Goal: Transaction & Acquisition: Purchase product/service

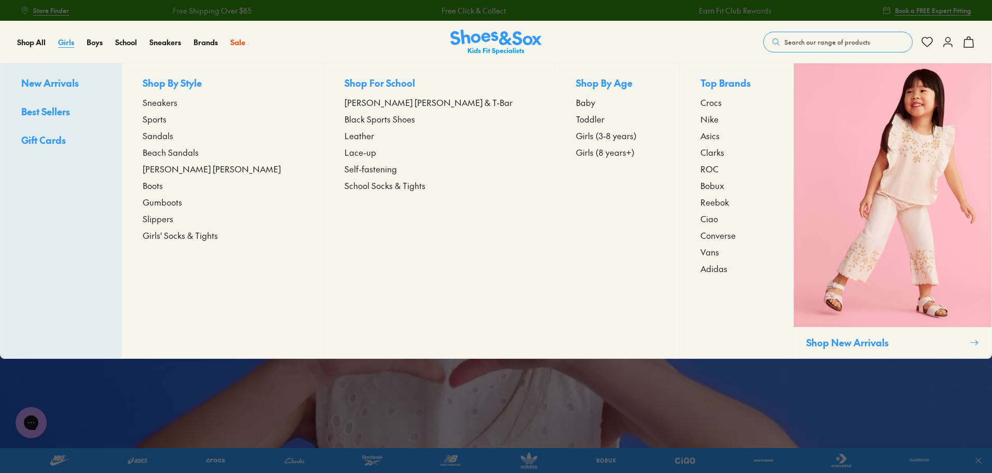
click at [67, 39] on span "Girls" at bounding box center [66, 42] width 16 height 10
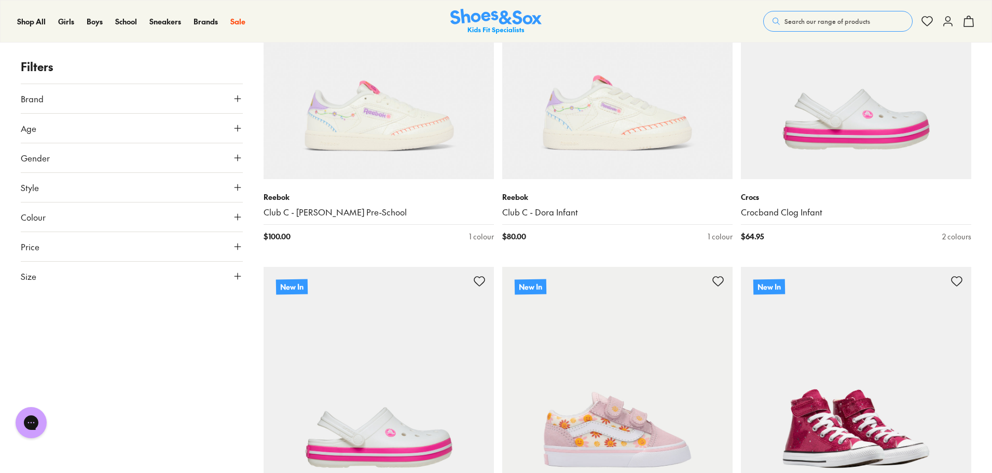
scroll to position [311, 0]
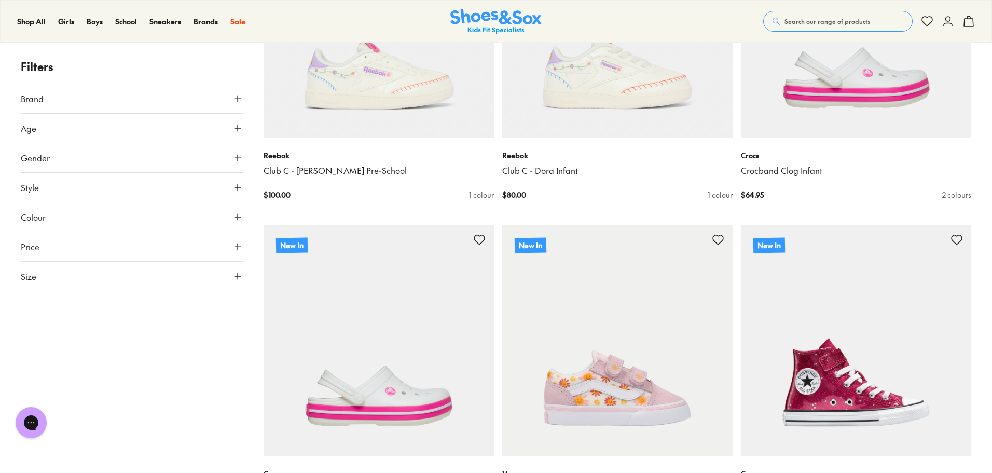
click at [64, 277] on button "Size" at bounding box center [132, 276] width 222 height 29
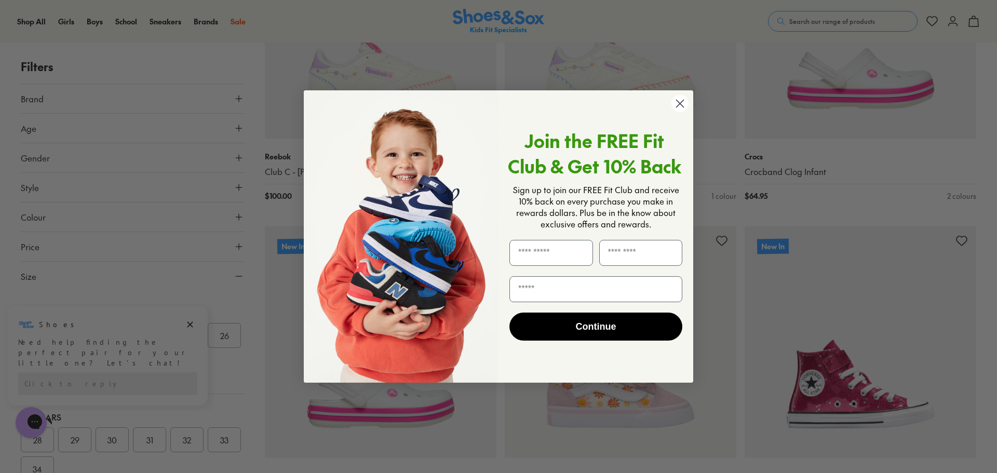
click at [678, 100] on circle "Close dialog" at bounding box center [679, 103] width 17 height 17
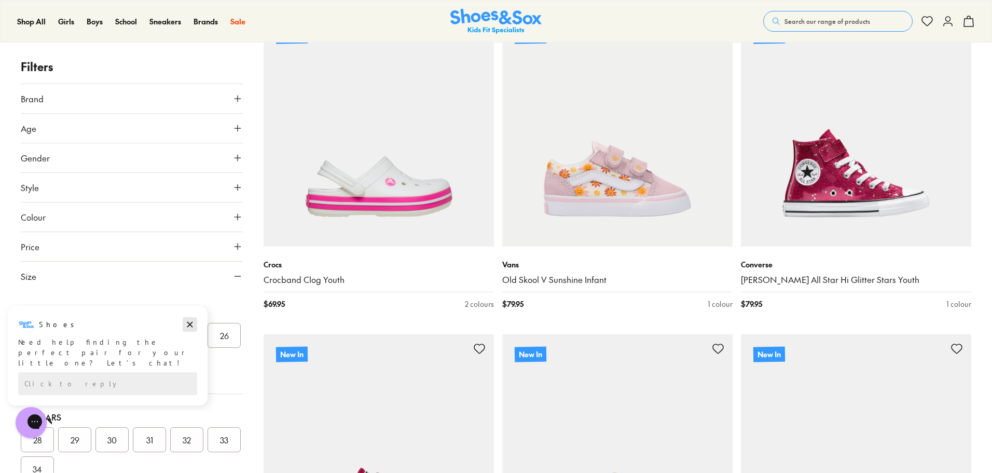
scroll to position [571, 0]
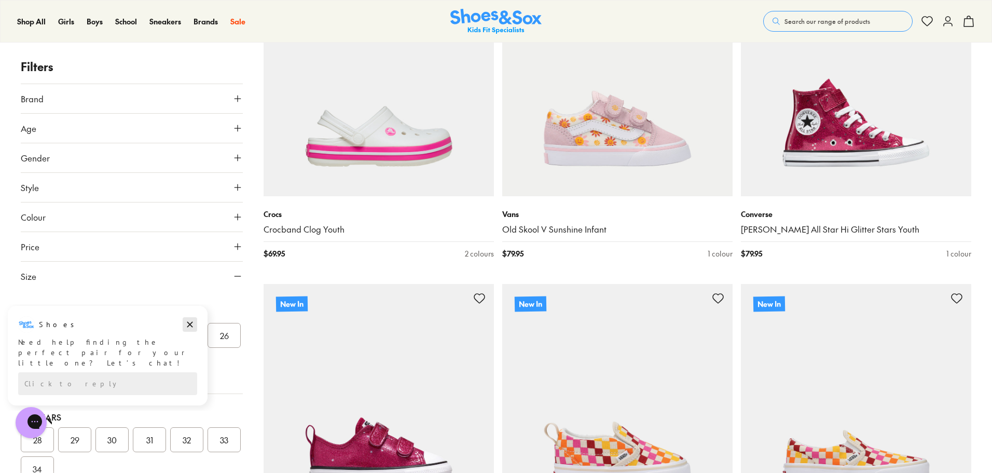
drag, startPoint x: 188, startPoint y: 318, endPoint x: 188, endPoint y: 622, distance: 303.6
click at [188, 318] on button "Dismiss campaign" at bounding box center [190, 324] width 15 height 15
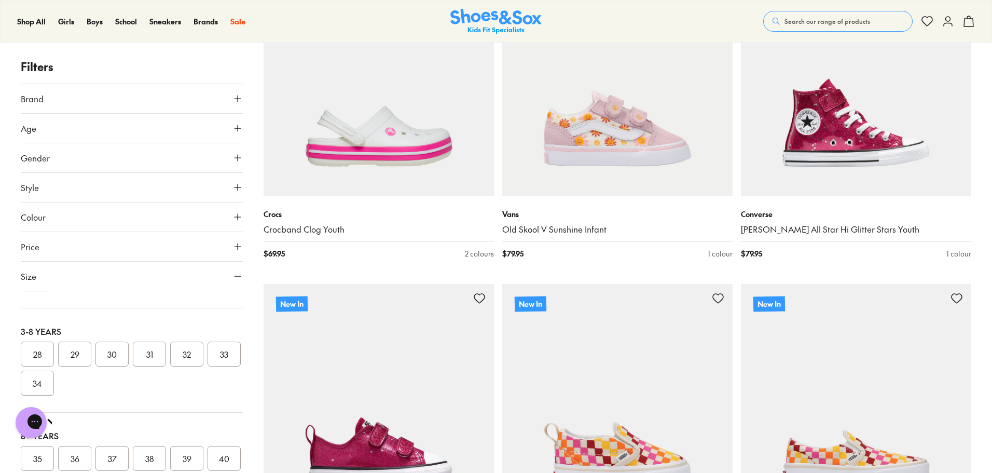
scroll to position [213, 0]
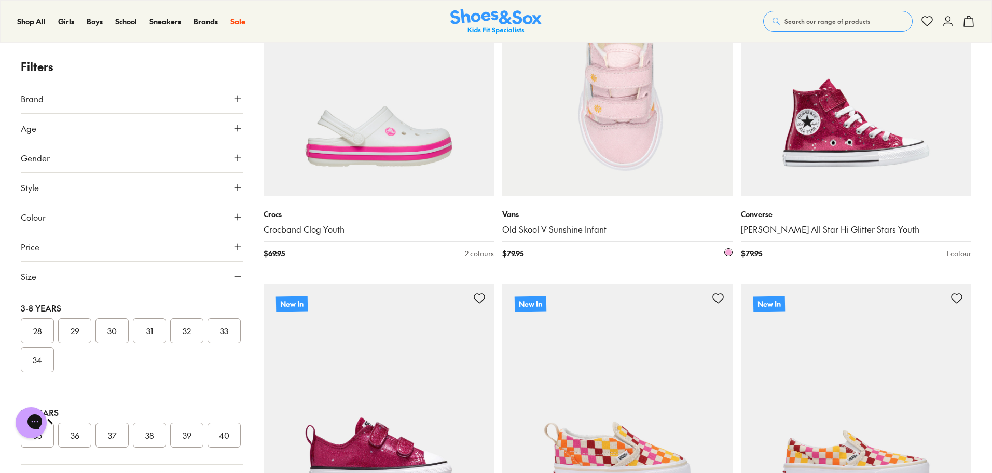
click at [632, 155] on img at bounding box center [617, 81] width 230 height 230
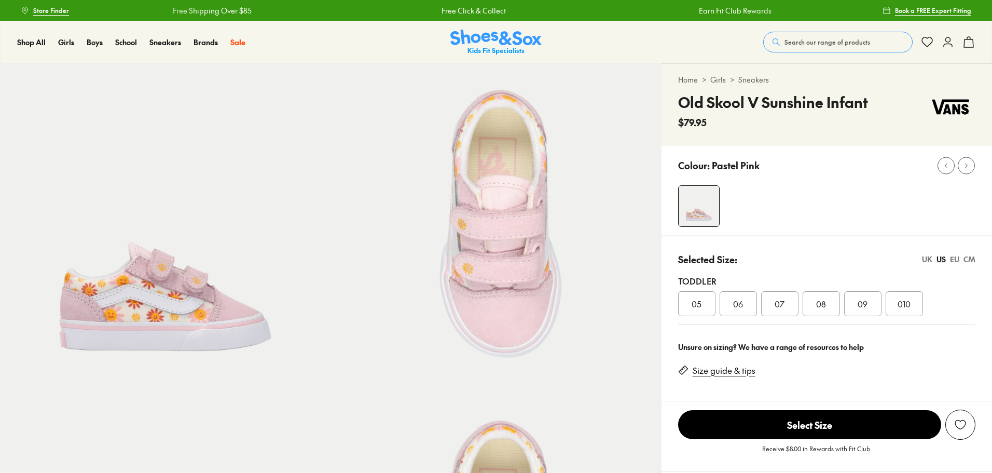
select select "*"
click at [929, 259] on div "UK" at bounding box center [927, 259] width 10 height 11
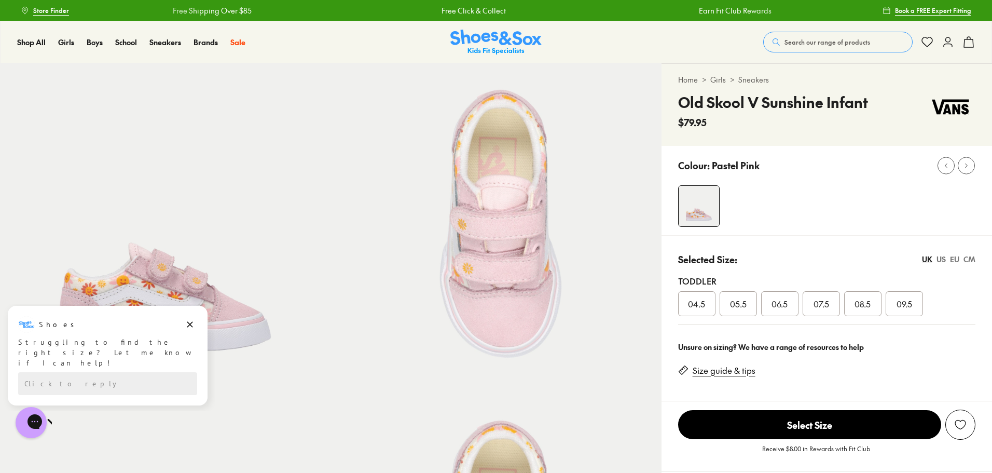
click at [971, 257] on div "CM" at bounding box center [970, 259] width 12 height 11
click at [958, 259] on div "EU" at bounding box center [954, 259] width 9 height 11
click at [941, 259] on div "US" at bounding box center [941, 259] width 9 height 11
click at [926, 260] on div "UK" at bounding box center [927, 259] width 10 height 11
click at [944, 261] on div "US" at bounding box center [941, 259] width 9 height 11
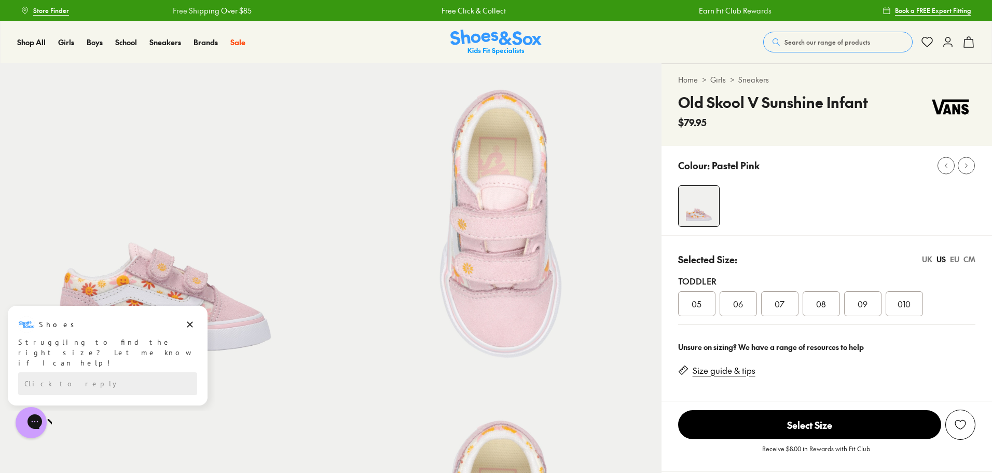
click at [707, 375] on link "Size guide & tips" at bounding box center [724, 370] width 63 height 11
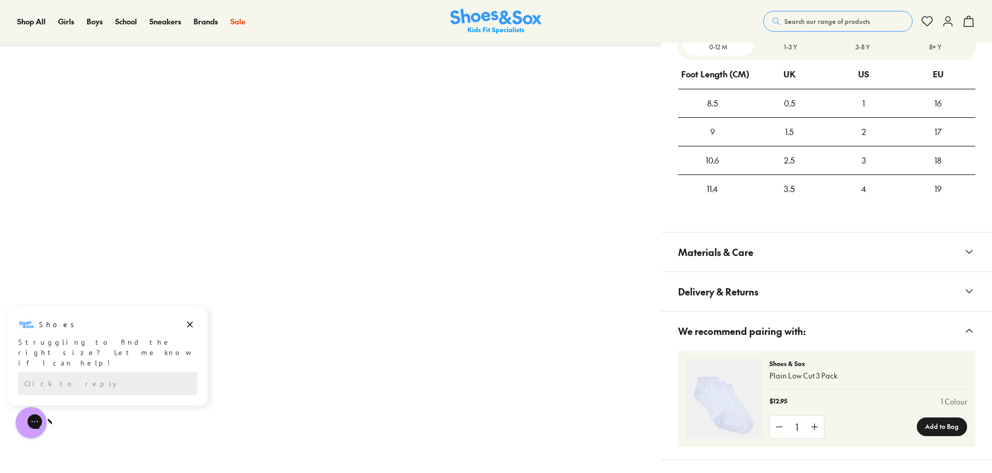
scroll to position [653, 0]
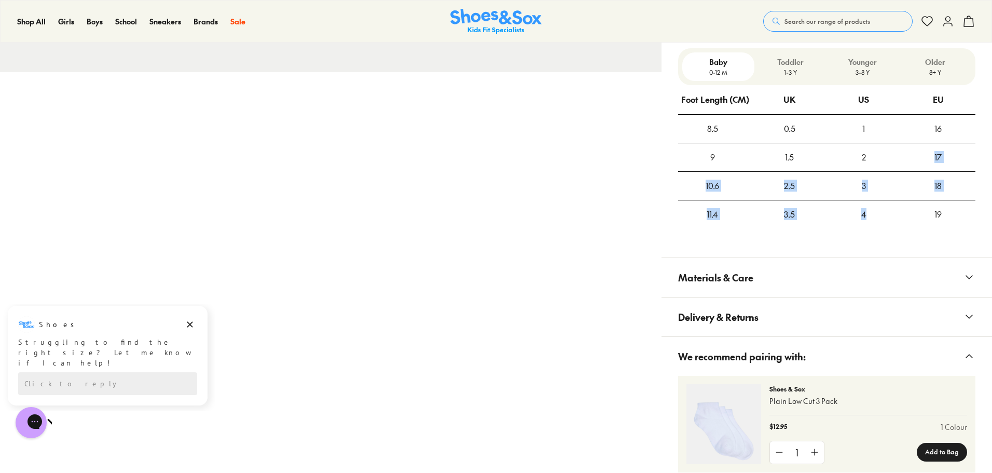
drag, startPoint x: 875, startPoint y: 154, endPoint x: 874, endPoint y: 223, distance: 69.0
click at [874, 223] on tbody "8.5 0.5 1 16 9 1.5 2 17 10.6 2.5 3 18 11.4 3.5 4 19" at bounding box center [826, 172] width 297 height 114
click at [883, 212] on div "4" at bounding box center [864, 214] width 74 height 28
drag, startPoint x: 849, startPoint y: 186, endPoint x: 840, endPoint y: 184, distance: 9.1
click at [849, 186] on div "3" at bounding box center [864, 186] width 74 height 28
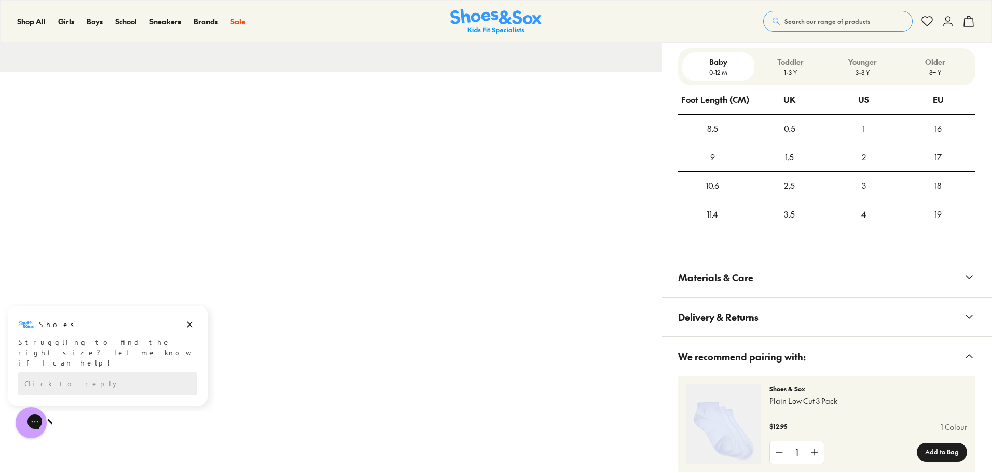
click at [704, 165] on div "9" at bounding box center [712, 157] width 69 height 28
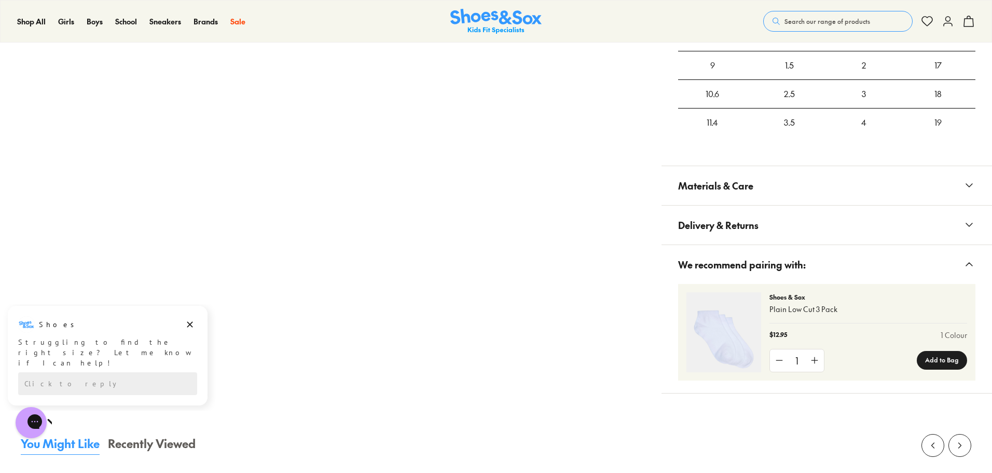
scroll to position [757, 0]
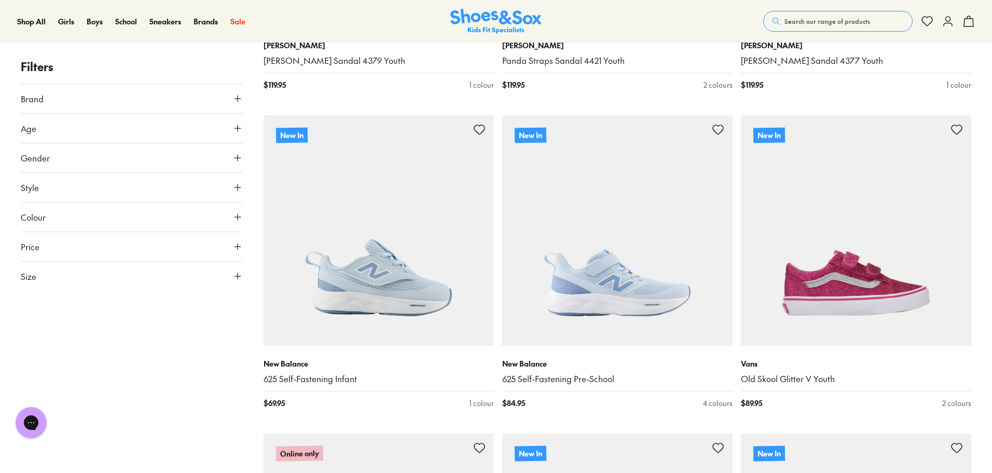
scroll to position [1785, 0]
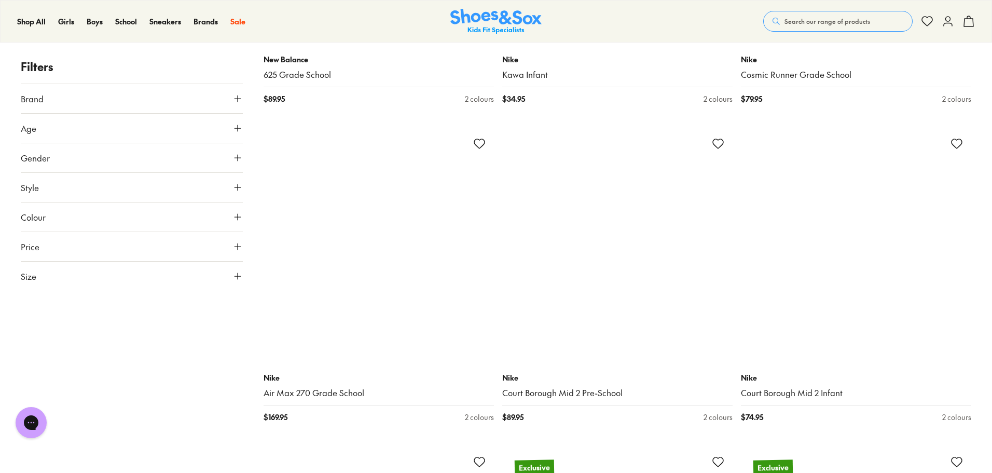
scroll to position [4588, 0]
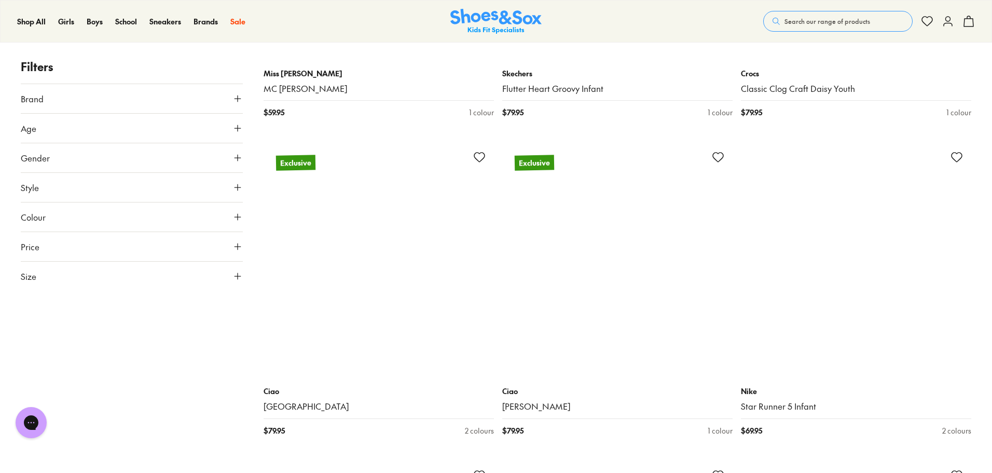
scroll to position [9623, 0]
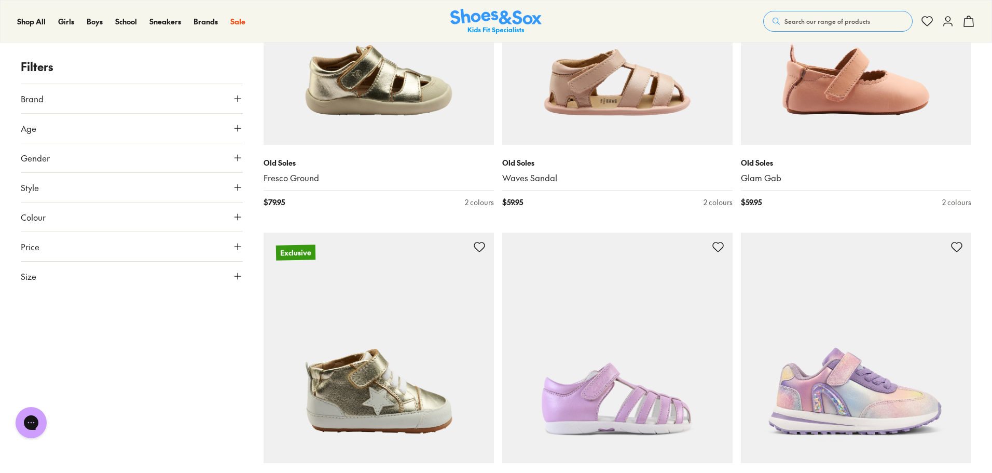
scroll to position [13048, 0]
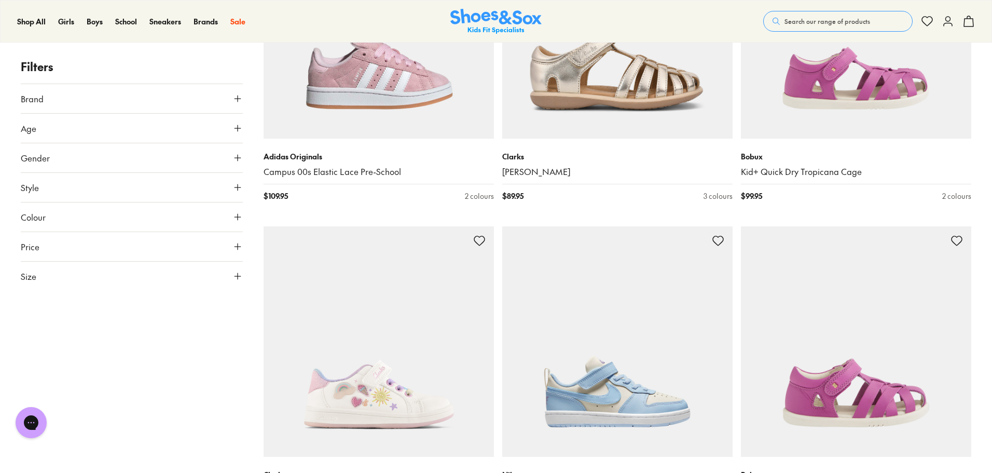
scroll to position [14657, 0]
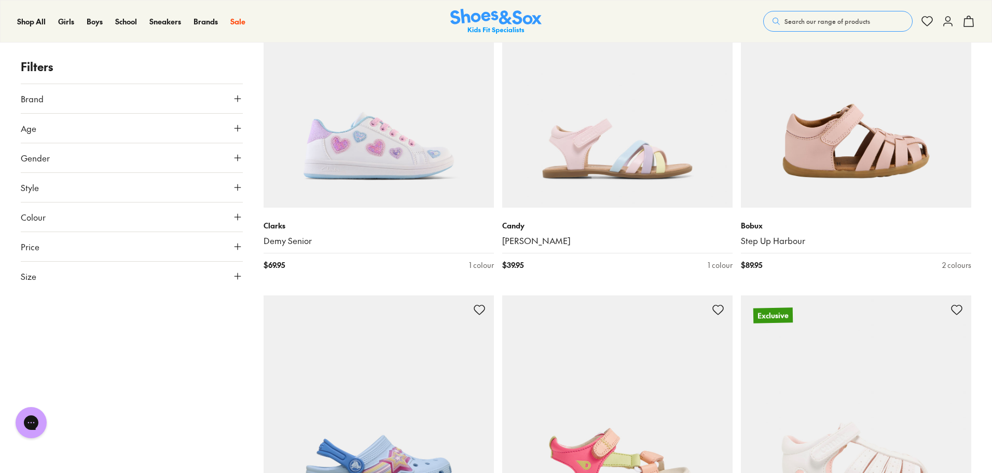
scroll to position [18135, 0]
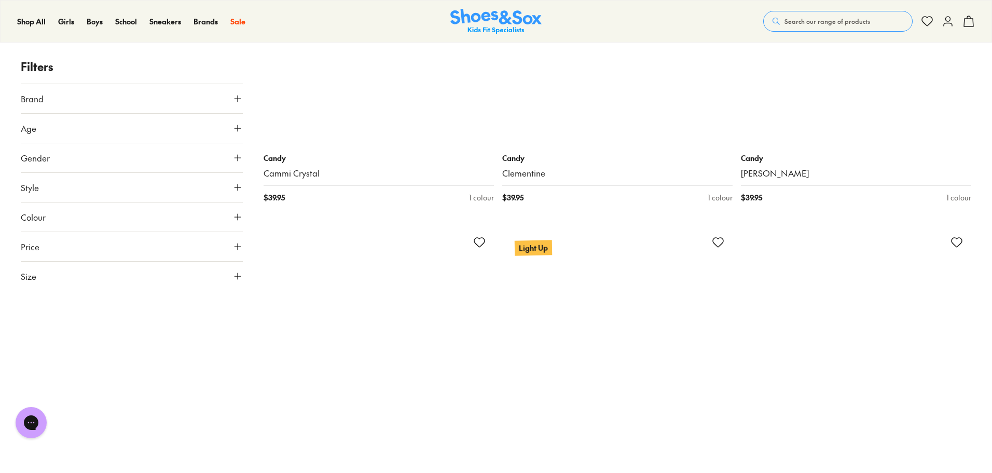
scroll to position [22962, 0]
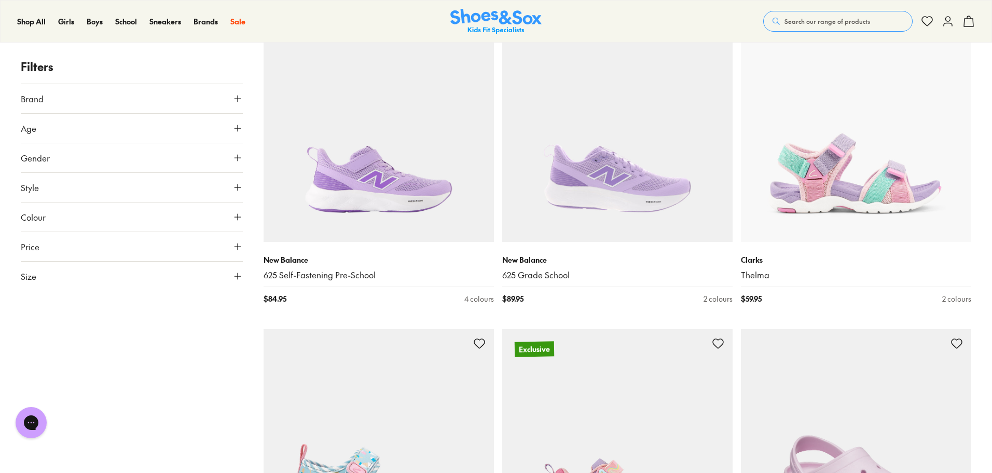
scroll to position [25869, 0]
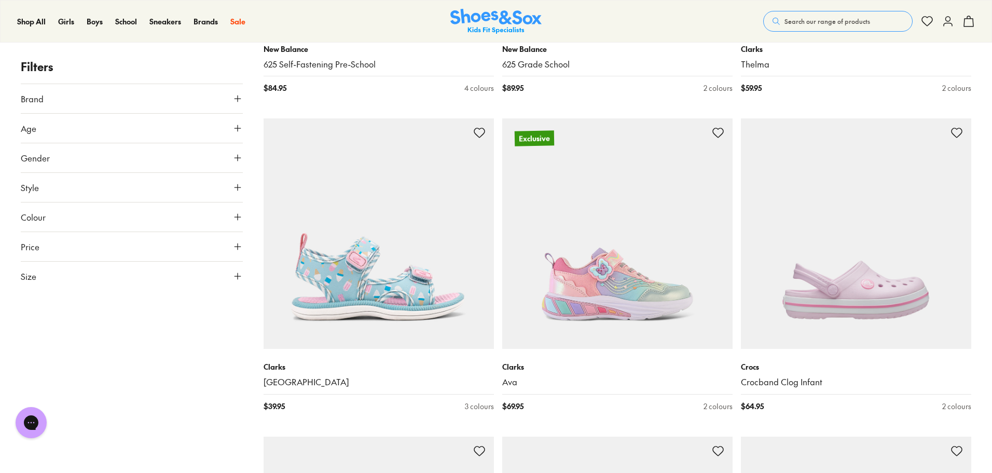
click at [152, 127] on button "Age" at bounding box center [132, 128] width 222 height 29
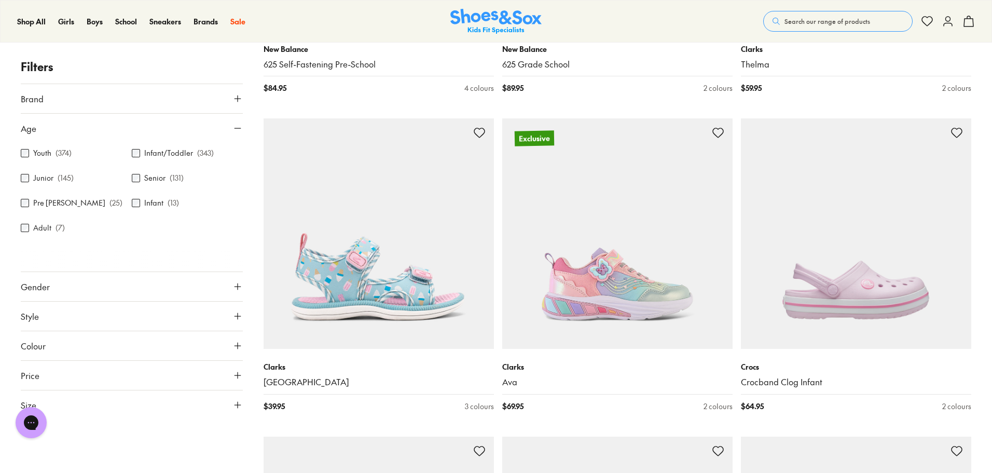
click at [151, 125] on button "Age" at bounding box center [132, 128] width 222 height 29
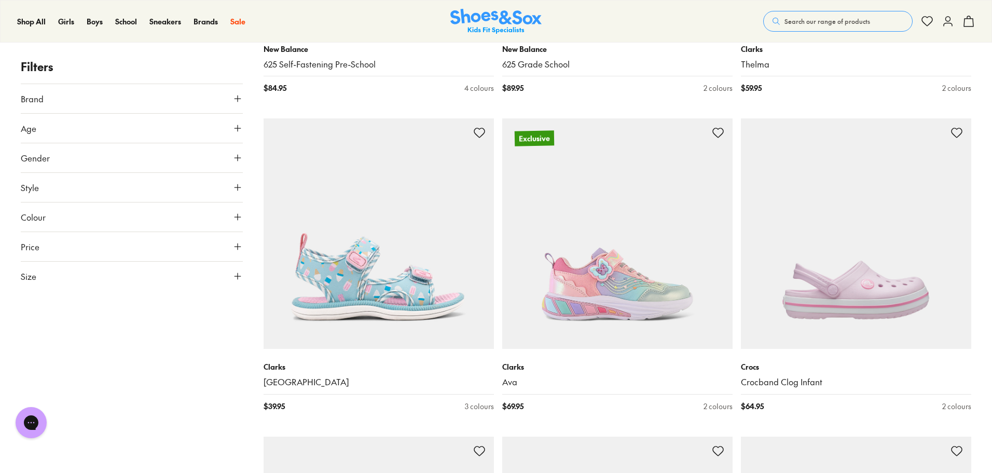
click at [146, 157] on button "Gender" at bounding box center [132, 157] width 222 height 29
click at [157, 153] on button "Gender" at bounding box center [132, 157] width 222 height 29
click at [142, 182] on button "Style" at bounding box center [132, 187] width 222 height 29
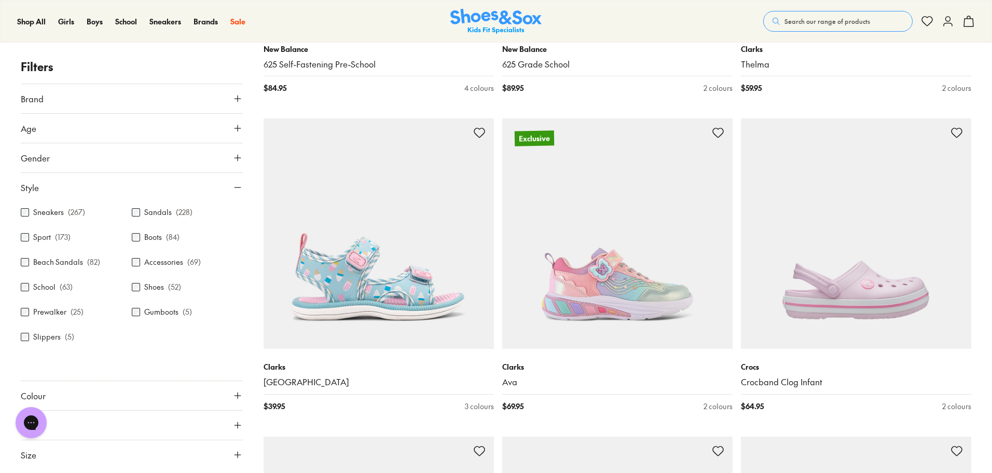
click at [142, 182] on button "Style" at bounding box center [132, 187] width 222 height 29
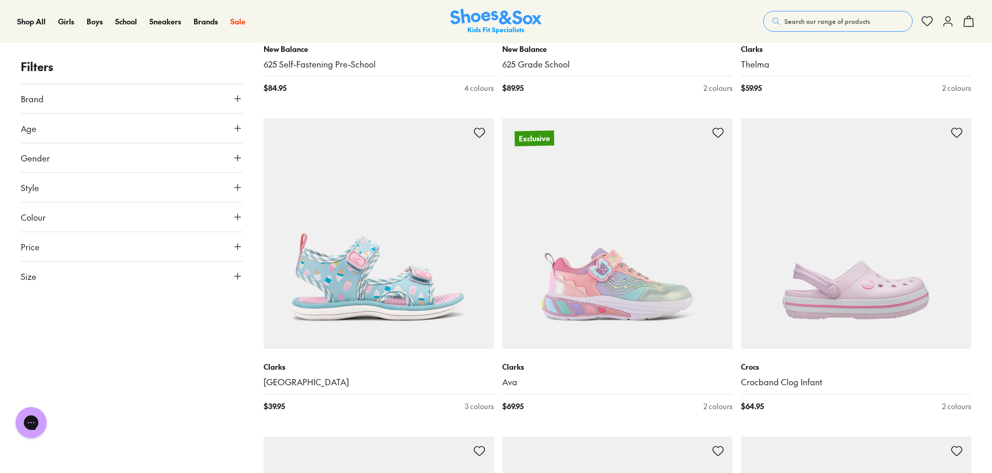
click at [160, 221] on button "Colour" at bounding box center [132, 216] width 222 height 29
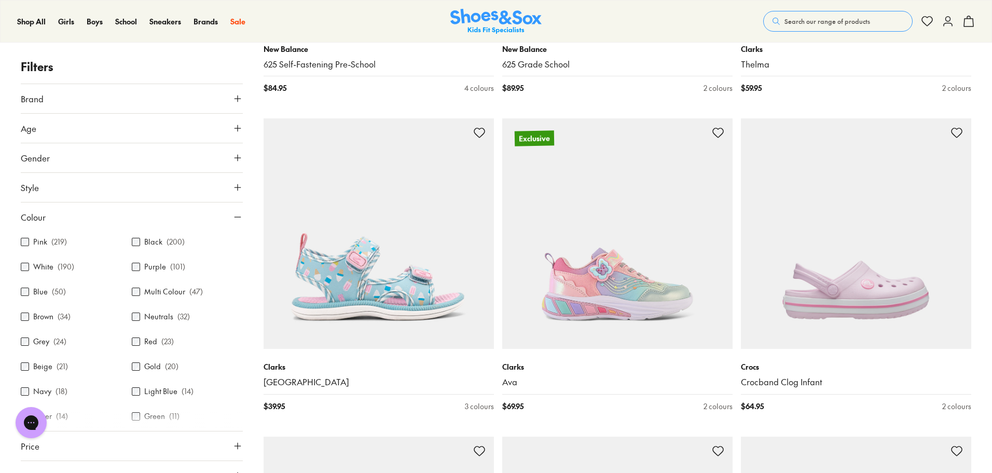
click at [160, 221] on button "Colour" at bounding box center [132, 216] width 222 height 29
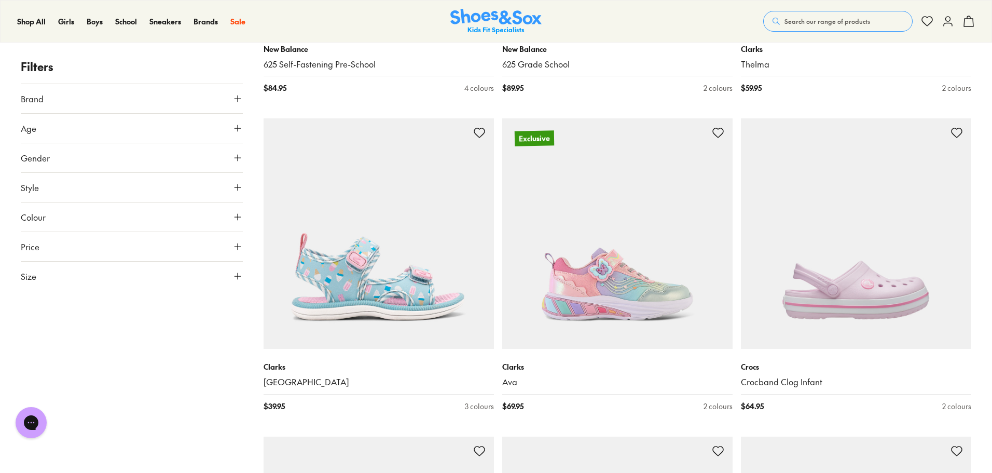
click at [154, 247] on button "Price" at bounding box center [132, 246] width 222 height 29
click at [148, 287] on button "Size" at bounding box center [132, 276] width 222 height 29
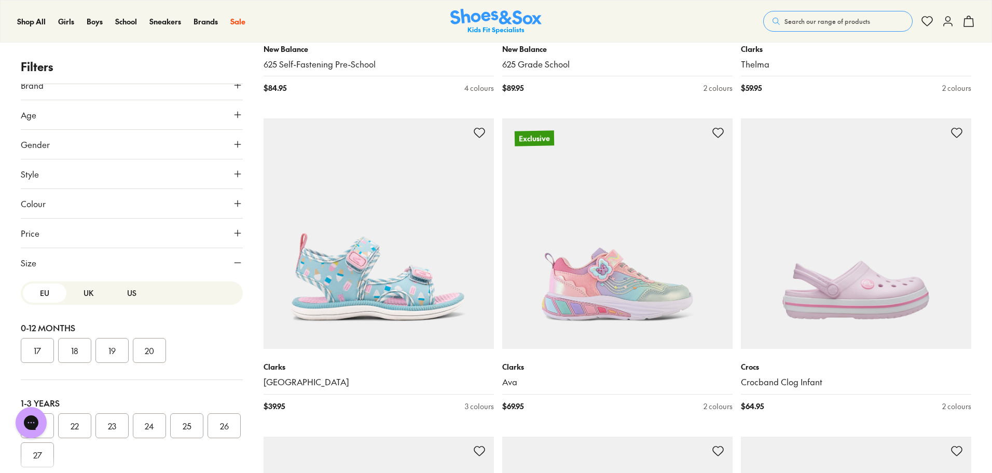
scroll to position [17, 0]
click at [92, 291] on button "UK" at bounding box center [88, 289] width 44 height 19
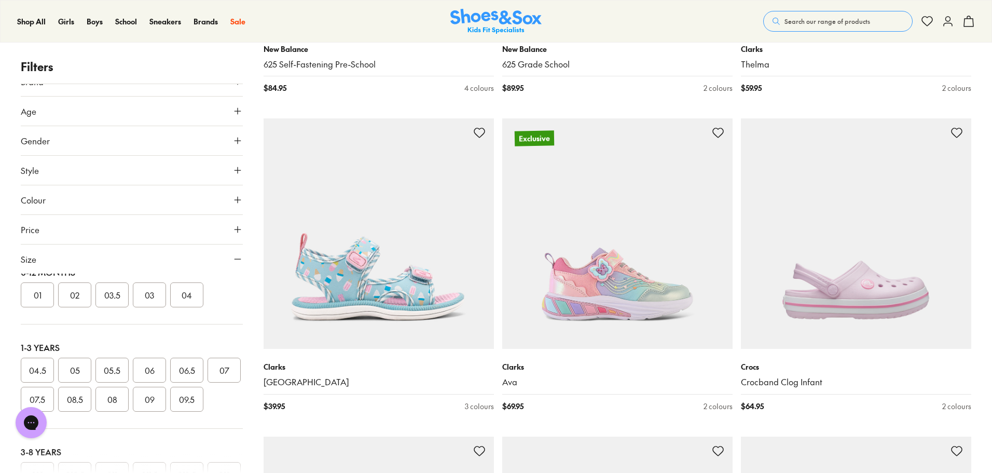
scroll to position [0, 0]
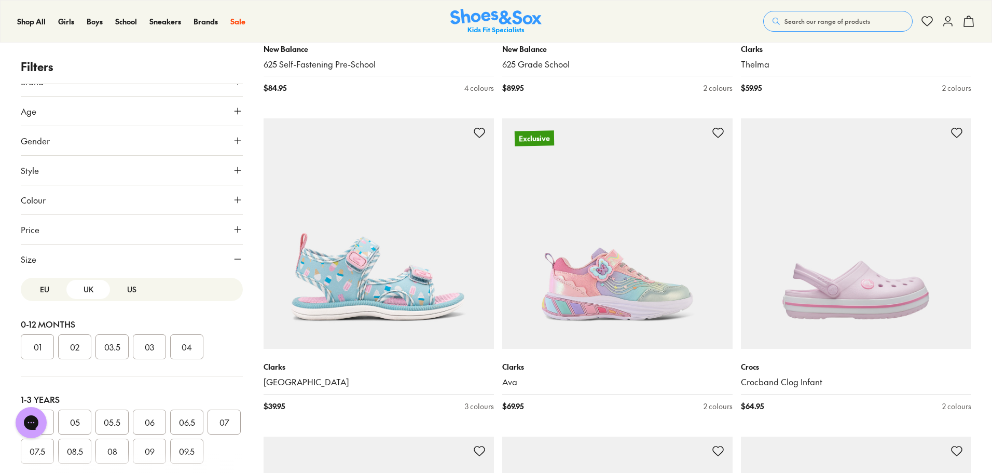
click at [139, 282] on button "US" at bounding box center [132, 289] width 44 height 19
drag, startPoint x: 69, startPoint y: 292, endPoint x: 80, endPoint y: 291, distance: 11.5
click at [69, 292] on button "UK" at bounding box center [88, 289] width 44 height 19
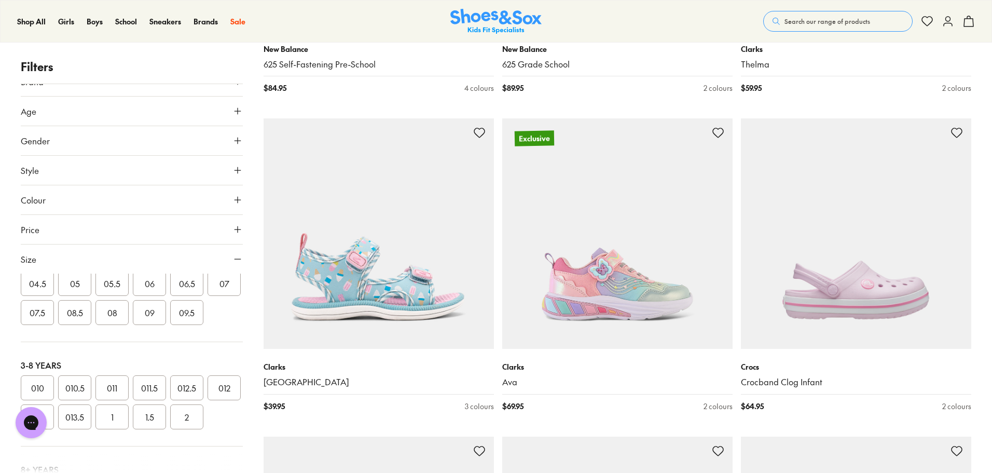
scroll to position [208, 0]
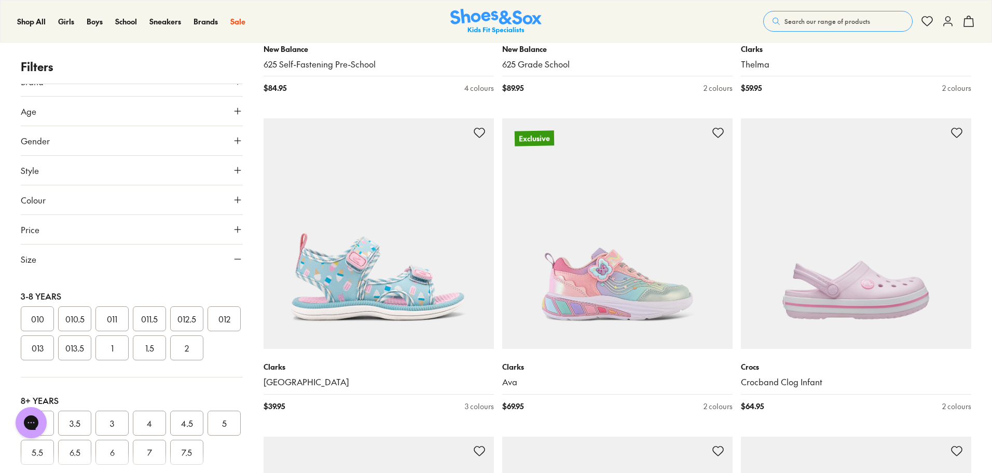
click at [107, 331] on button "011" at bounding box center [112, 318] width 33 height 25
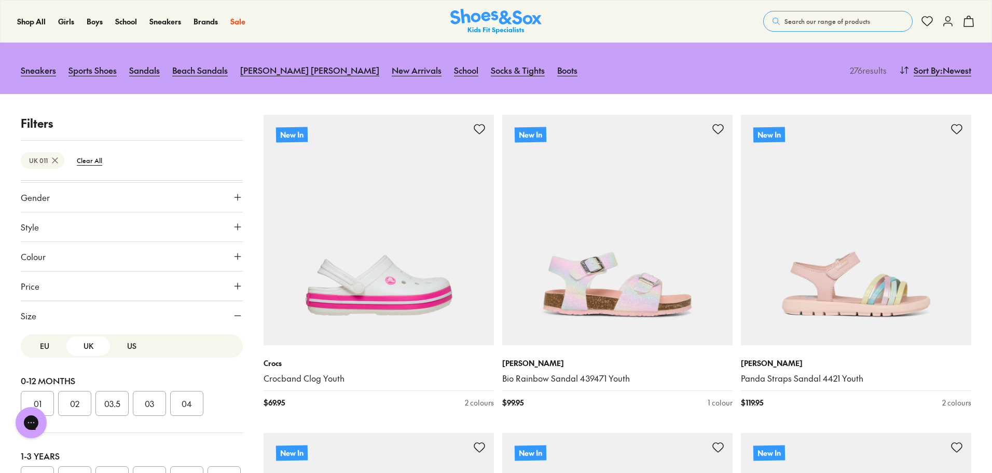
click at [127, 349] on button "US" at bounding box center [132, 345] width 44 height 19
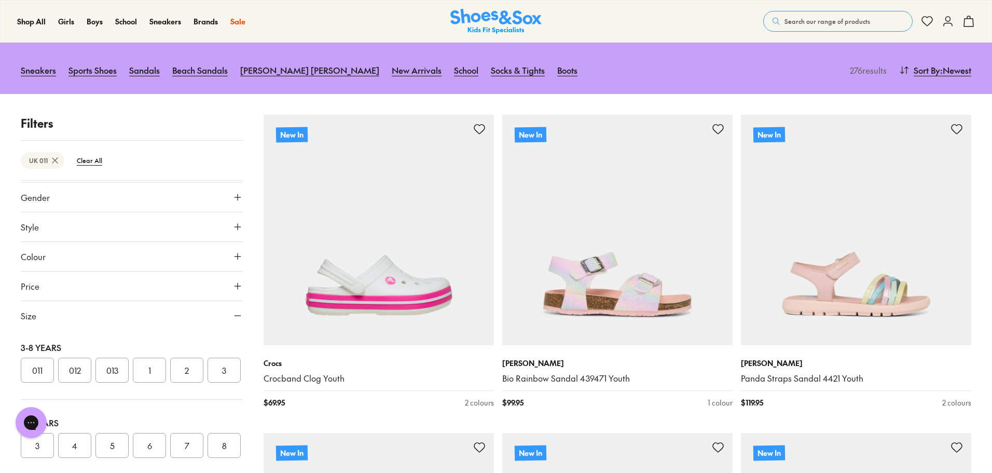
scroll to position [208, 0]
click at [37, 359] on button "011" at bounding box center [37, 346] width 33 height 25
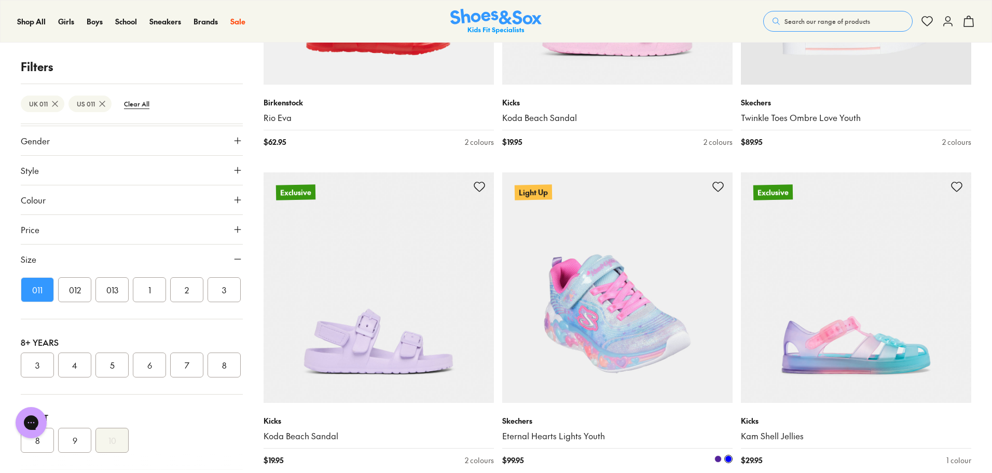
scroll to position [2595, 0]
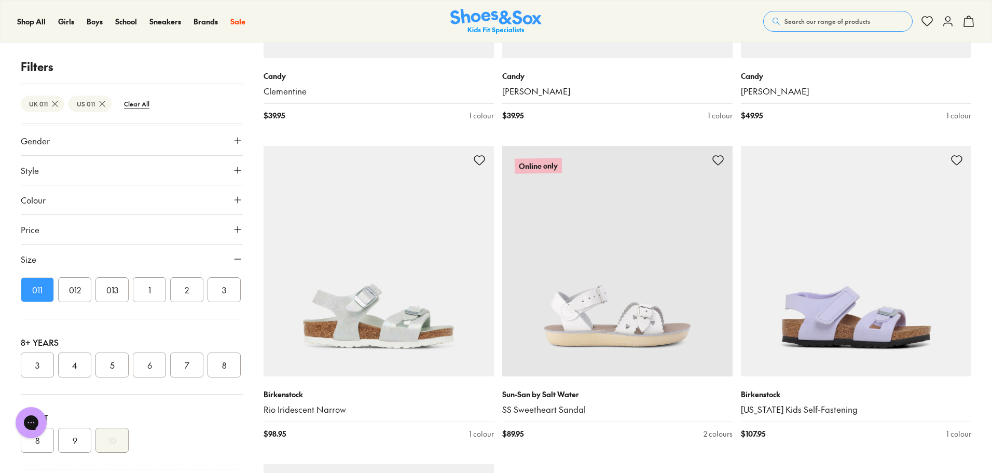
scroll to position [6436, 0]
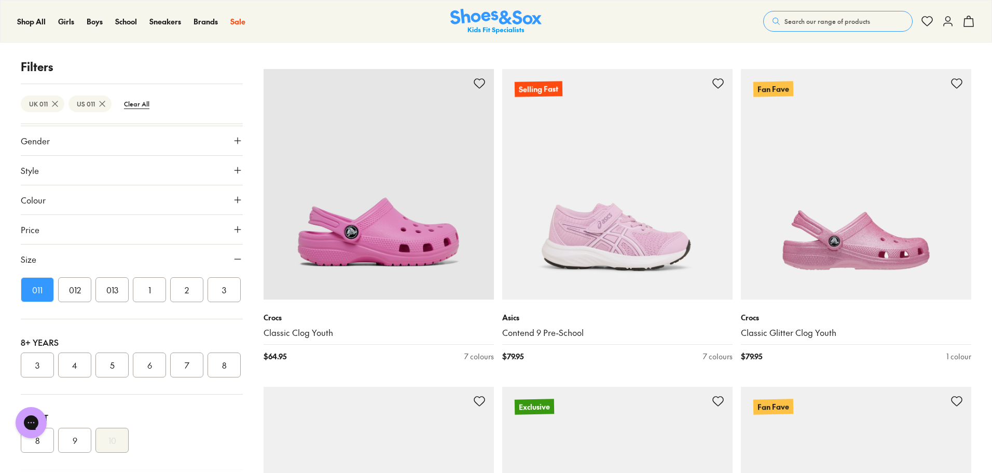
scroll to position [9498, 0]
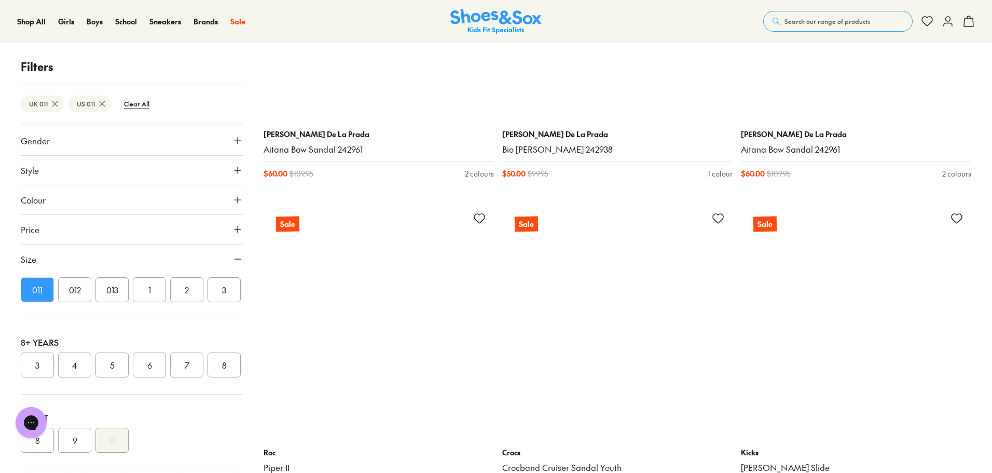
scroll to position [16609, 0]
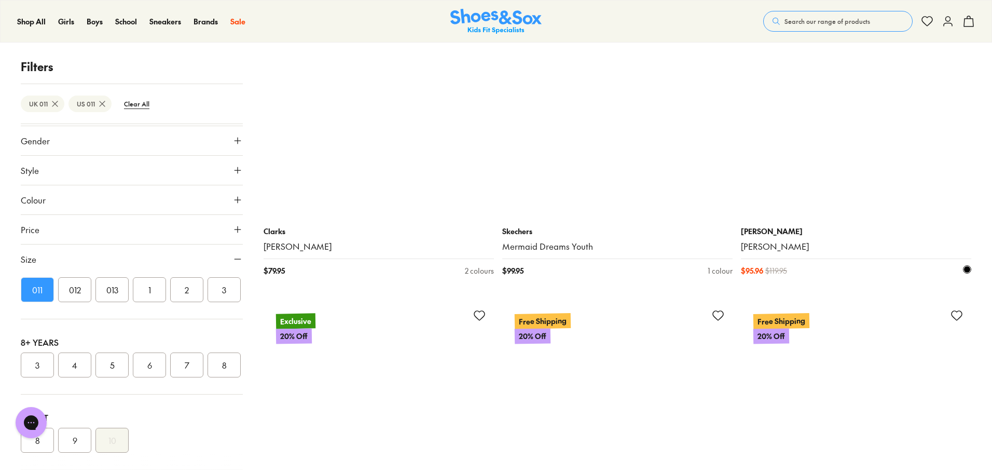
scroll to position [18166, 0]
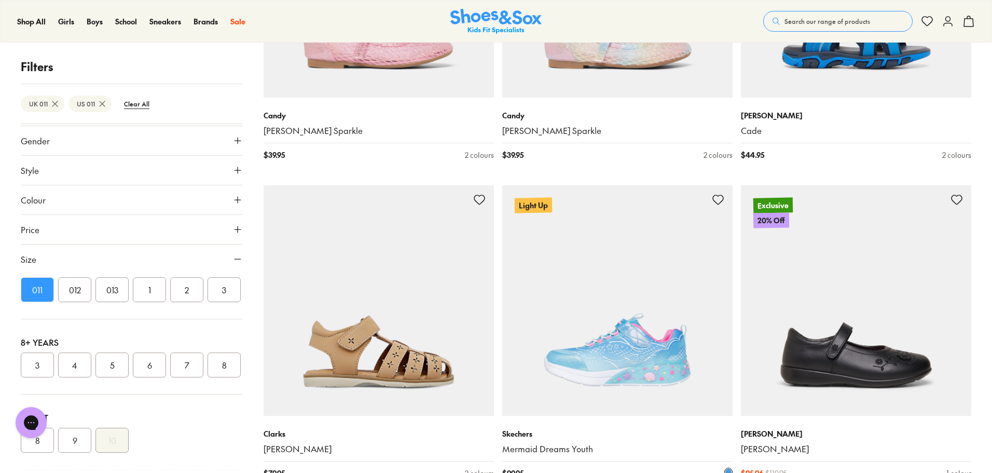
click at [680, 352] on img at bounding box center [617, 300] width 230 height 230
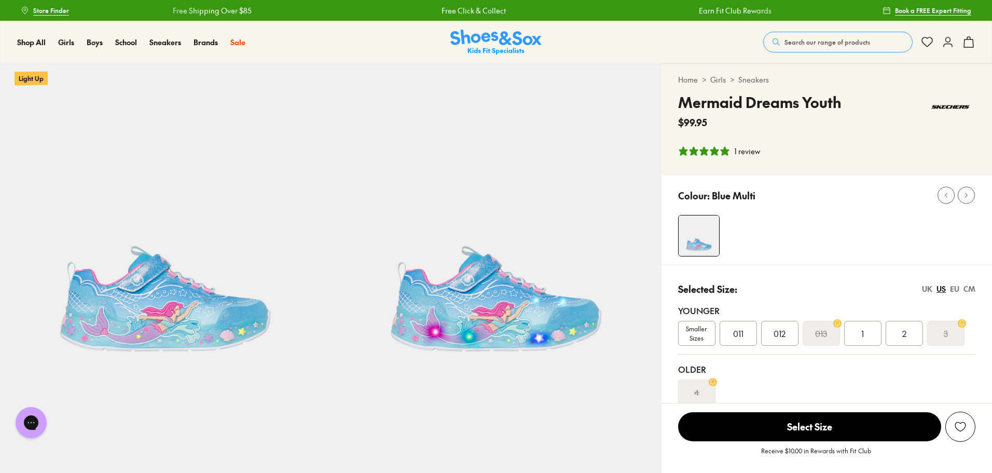
select select "*"
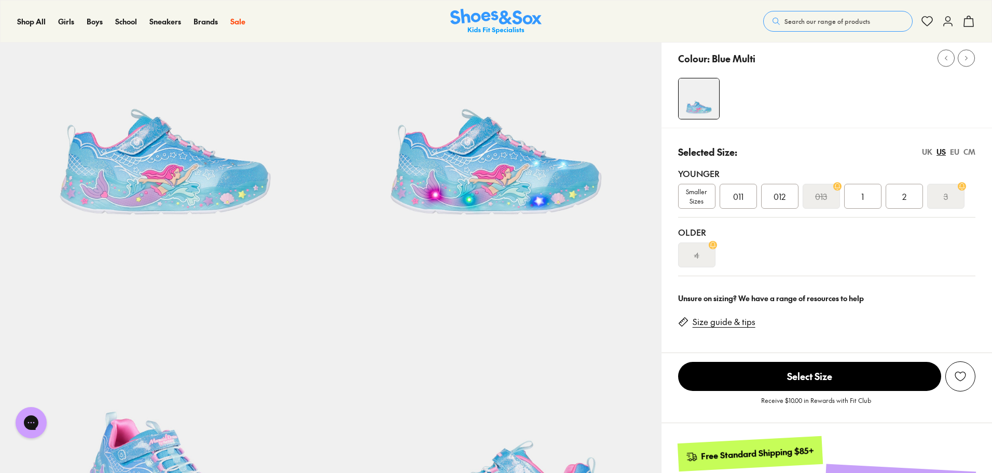
scroll to position [156, 0]
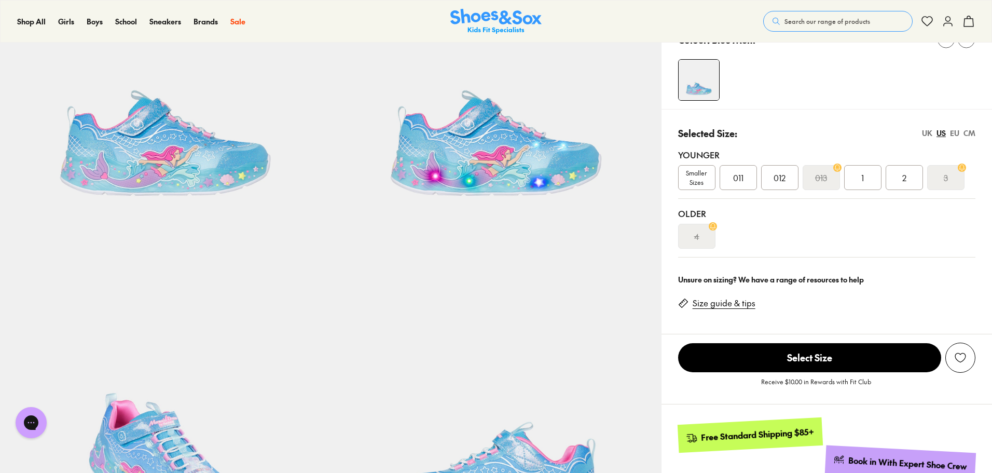
click at [737, 180] on span "011" at bounding box center [738, 177] width 10 height 12
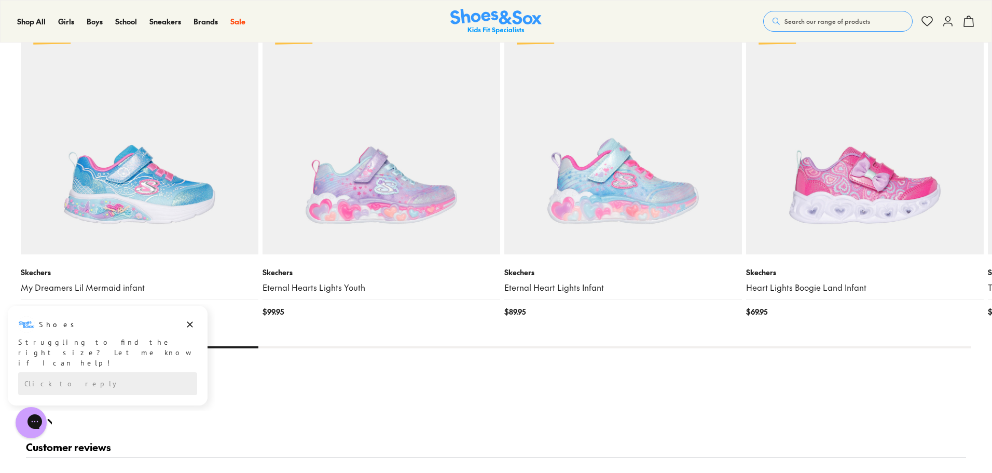
scroll to position [1142, 0]
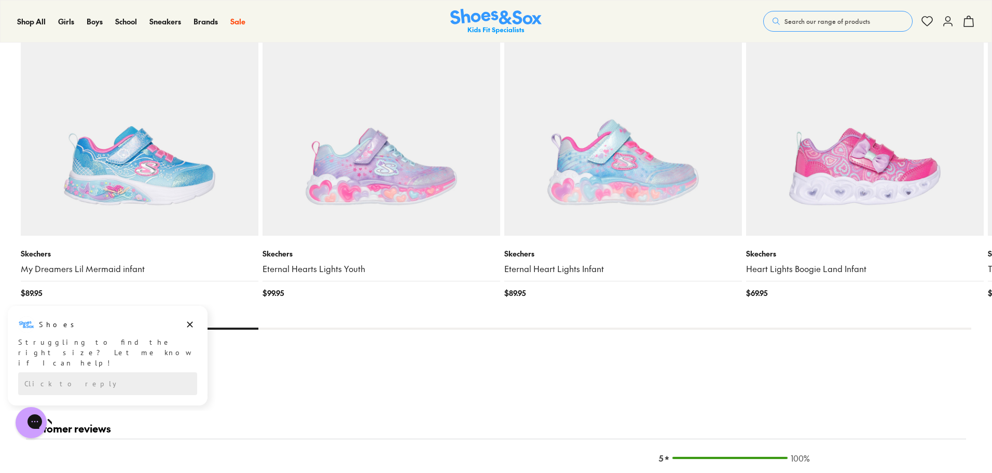
drag, startPoint x: 236, startPoint y: 329, endPoint x: 312, endPoint y: 326, distance: 75.8
click at [284, 328] on div at bounding box center [496, 329] width 951 height 2
click at [312, 326] on x-flickity "Light Up Skechers My Dreamers Lil Mermaid infant $ 89.95 Light Up Skechers Eter…" at bounding box center [496, 141] width 951 height 375
drag, startPoint x: 317, startPoint y: 328, endPoint x: 350, endPoint y: 329, distance: 32.7
click at [319, 328] on div at bounding box center [496, 329] width 951 height 2
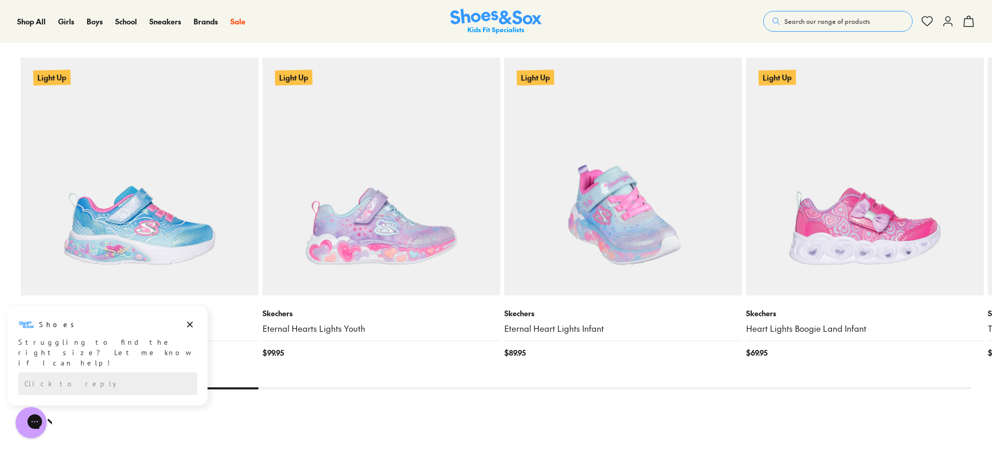
scroll to position [1038, 0]
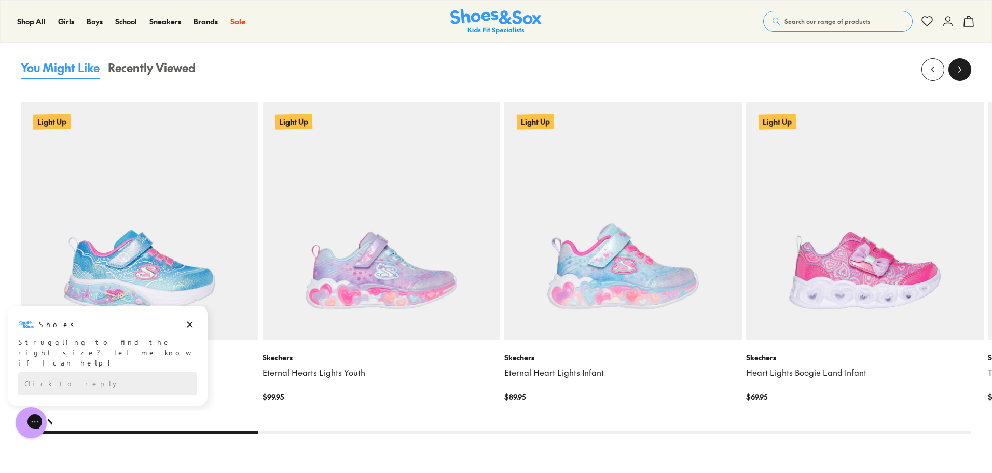
click at [959, 70] on icon at bounding box center [960, 69] width 10 height 10
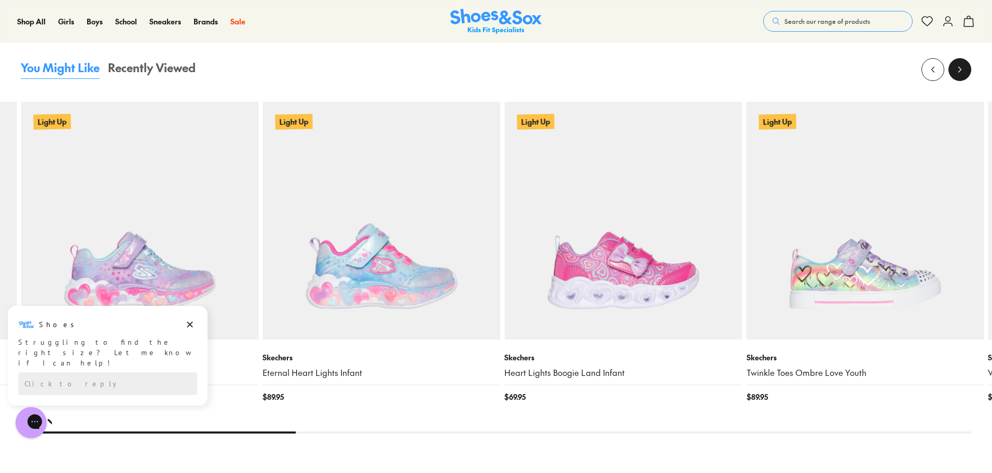
click at [959, 69] on icon at bounding box center [960, 69] width 10 height 10
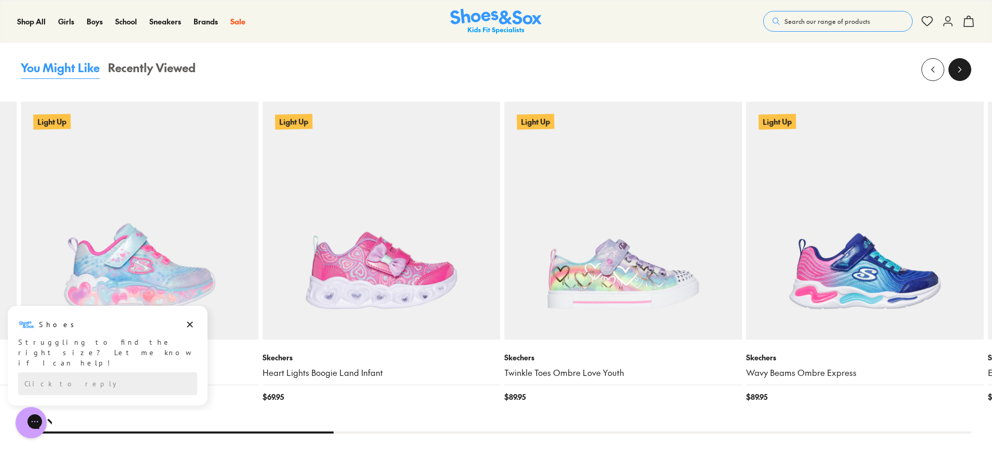
click at [959, 69] on icon at bounding box center [960, 69] width 10 height 10
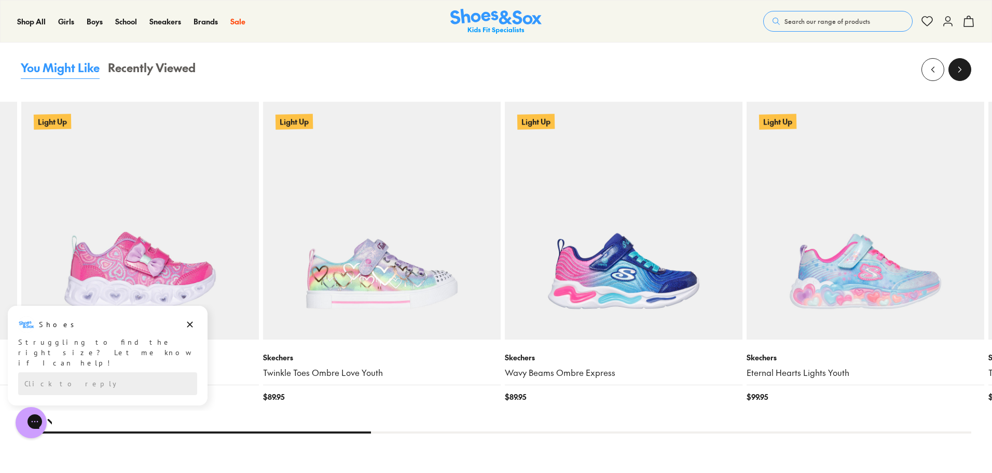
click at [959, 69] on icon at bounding box center [960, 69] width 10 height 10
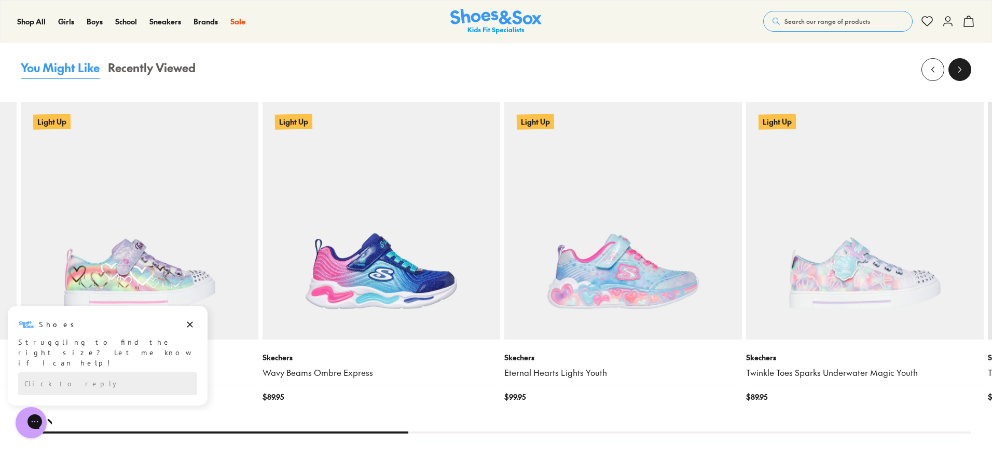
click at [959, 69] on icon at bounding box center [960, 69] width 10 height 10
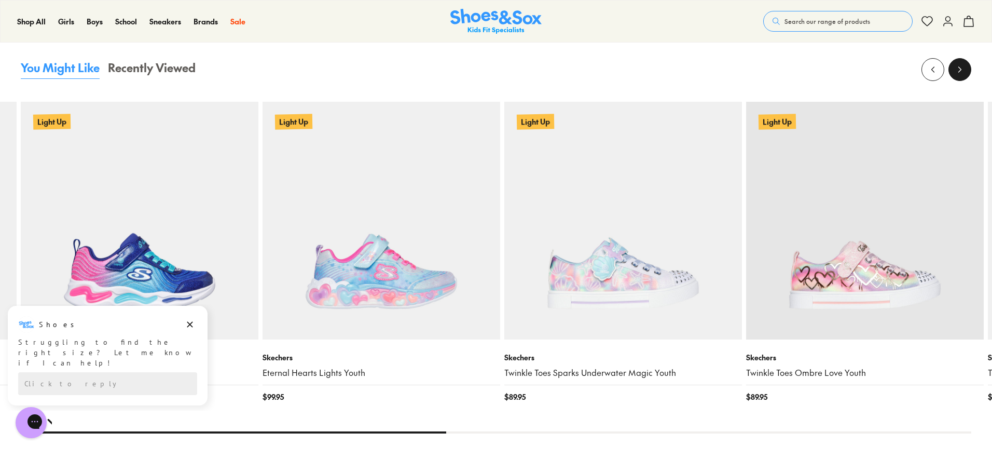
click at [959, 69] on icon at bounding box center [960, 69] width 10 height 10
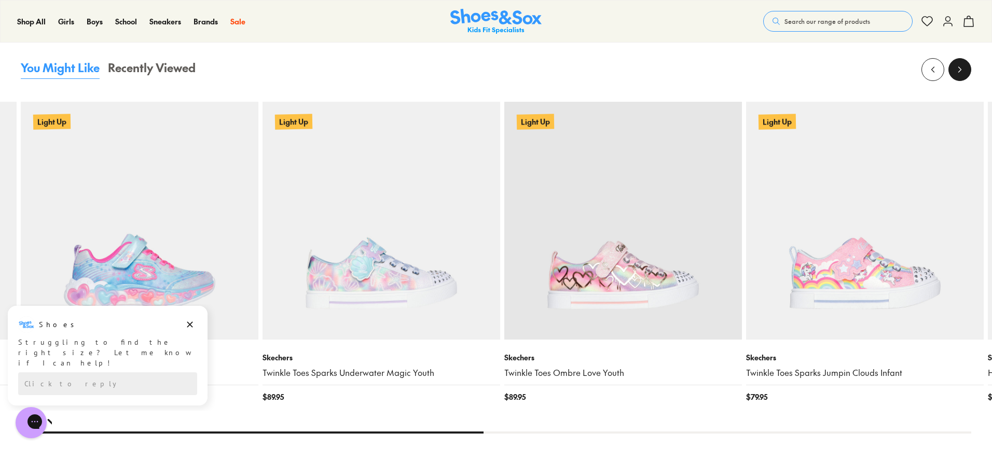
click at [959, 69] on icon at bounding box center [960, 69] width 10 height 10
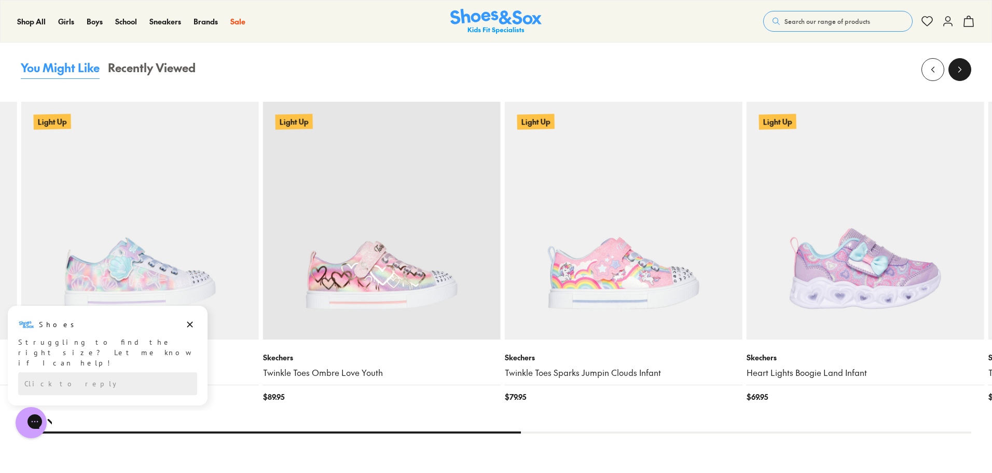
click at [959, 69] on icon at bounding box center [960, 69] width 10 height 10
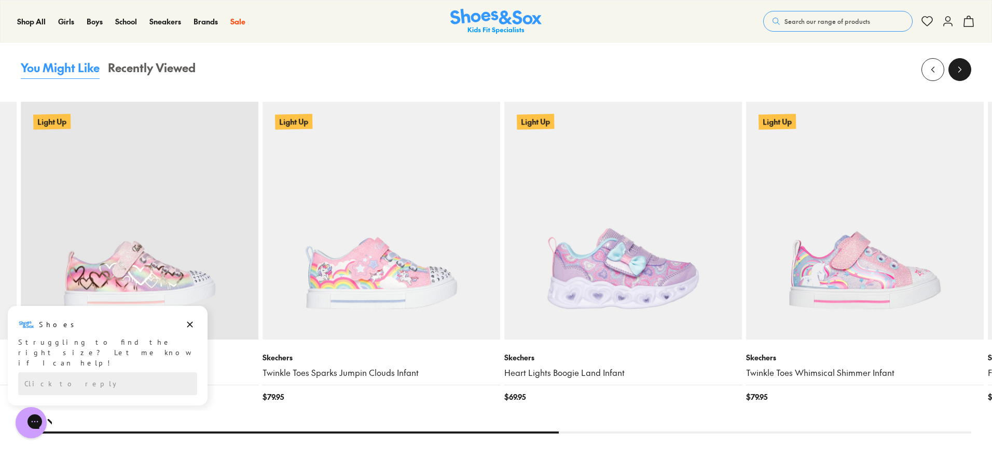
click at [959, 69] on icon at bounding box center [960, 69] width 10 height 10
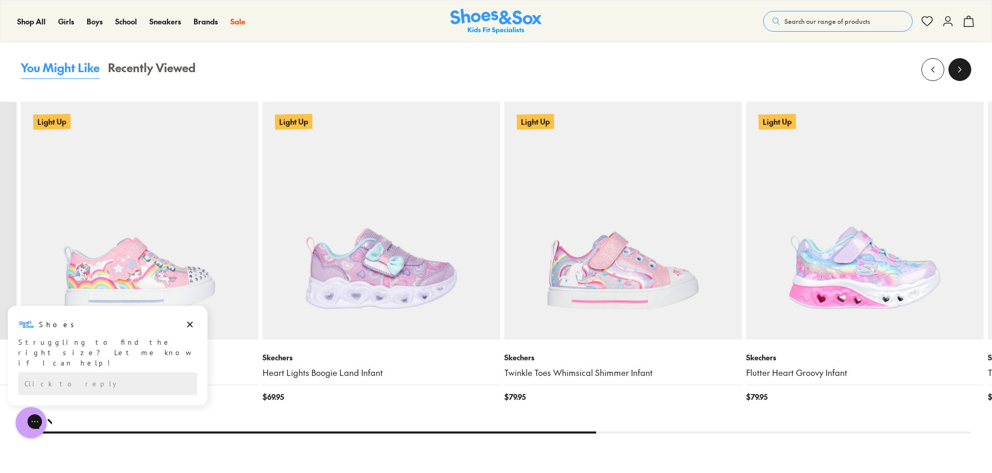
click at [959, 69] on icon at bounding box center [960, 69] width 10 height 10
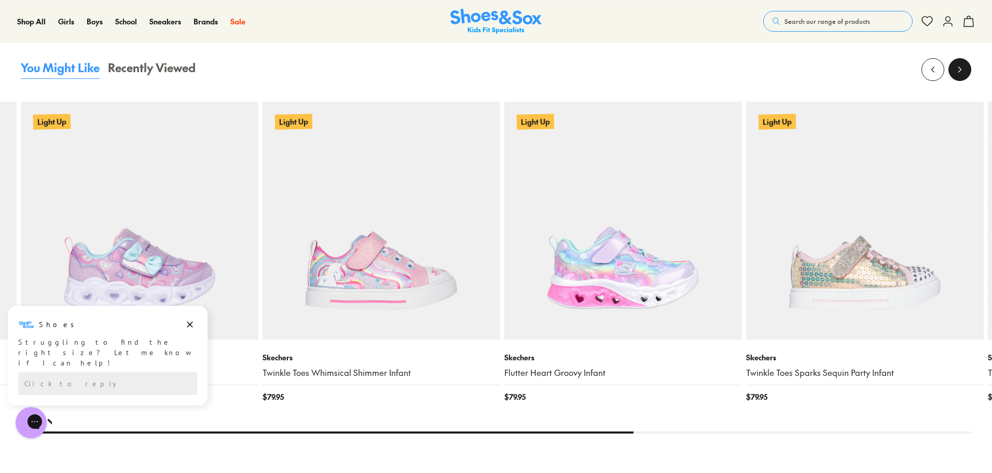
click at [959, 69] on icon at bounding box center [960, 69] width 10 height 10
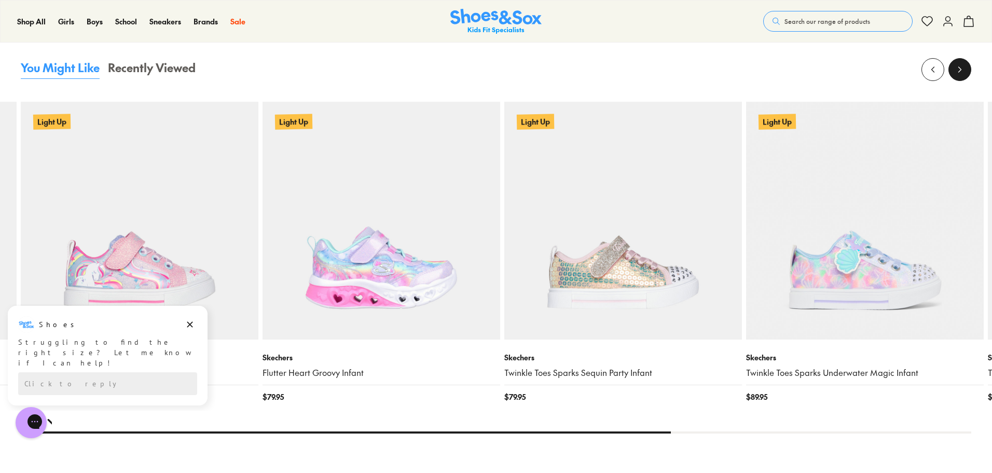
click at [959, 69] on icon at bounding box center [960, 69] width 10 height 10
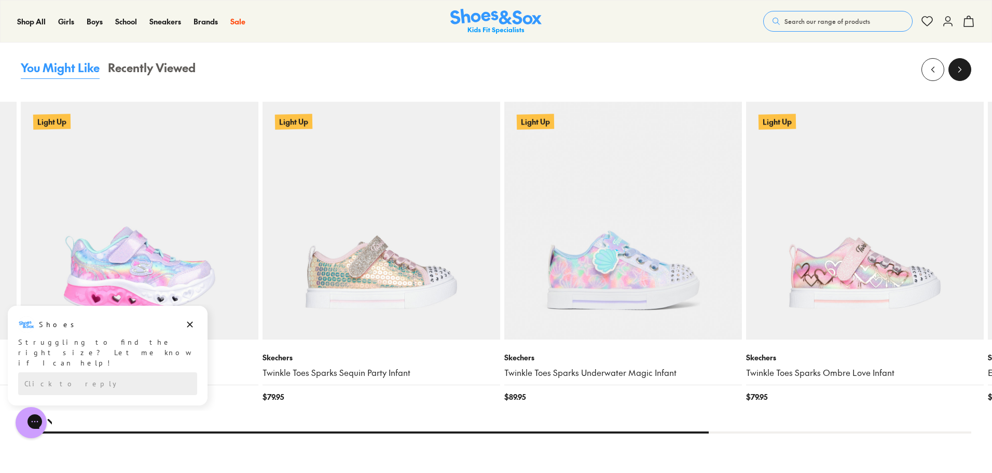
click at [959, 69] on icon at bounding box center [960, 69] width 10 height 10
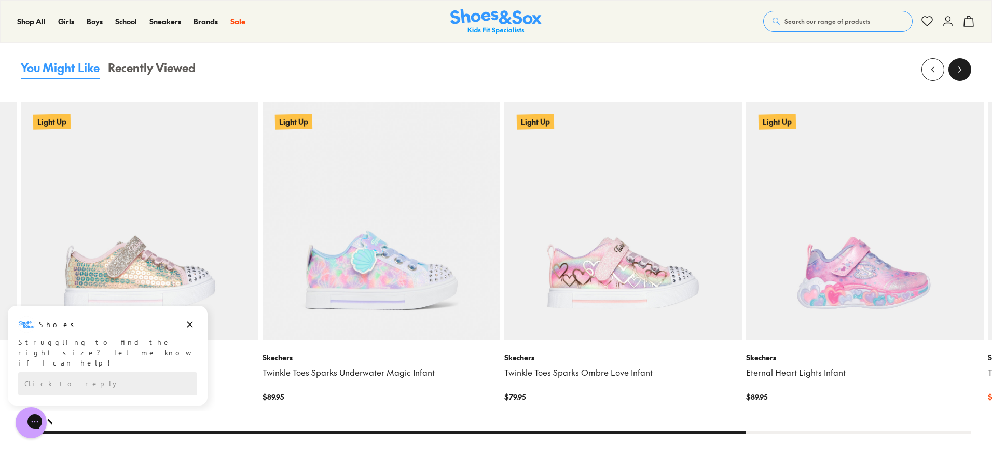
click at [959, 69] on icon at bounding box center [960, 69] width 10 height 10
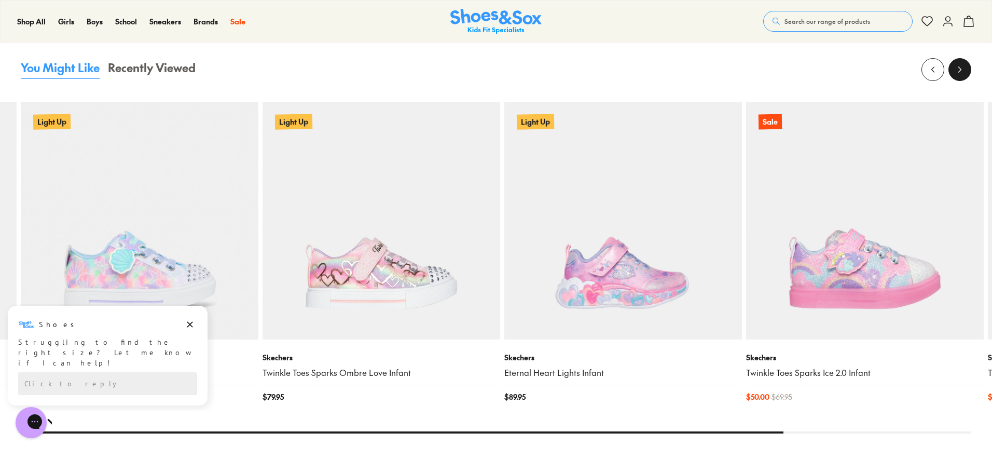
click at [959, 69] on icon at bounding box center [960, 69] width 10 height 10
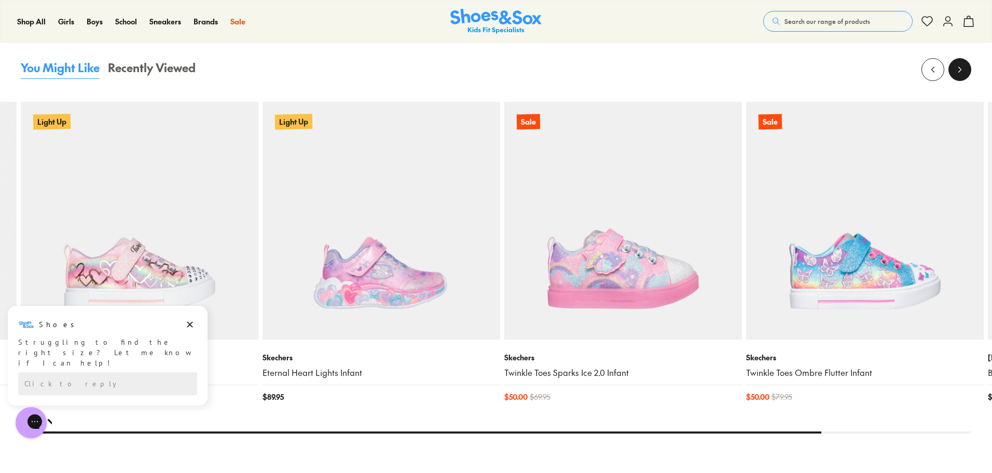
click at [959, 69] on icon at bounding box center [960, 69] width 10 height 10
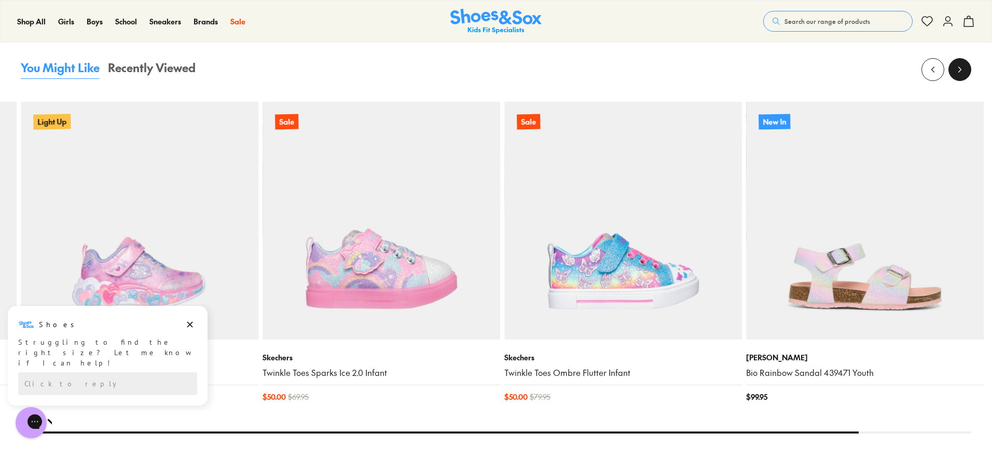
click at [959, 69] on icon at bounding box center [960, 69] width 10 height 10
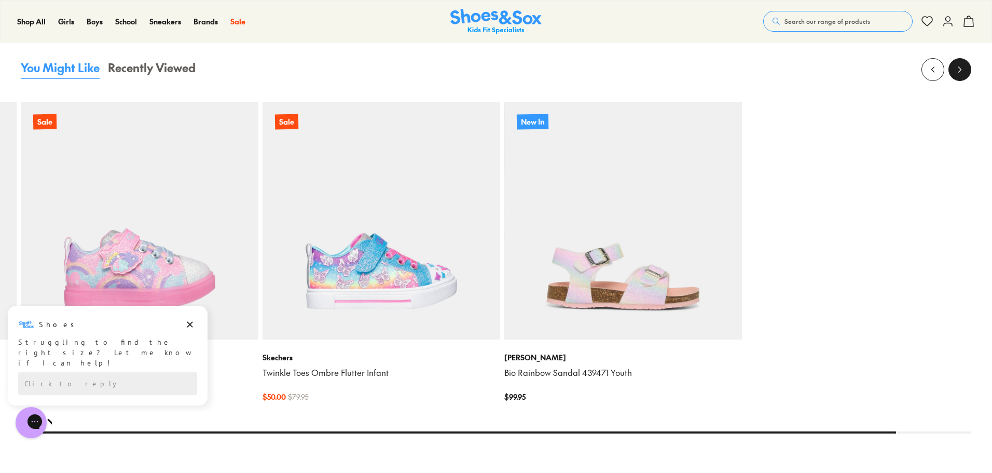
click at [959, 69] on icon at bounding box center [960, 69] width 10 height 10
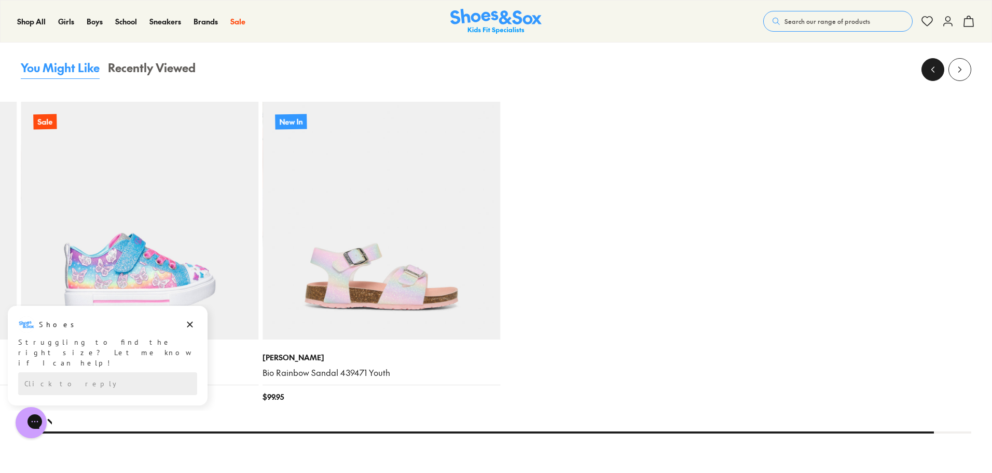
click at [935, 70] on icon at bounding box center [933, 69] width 10 height 10
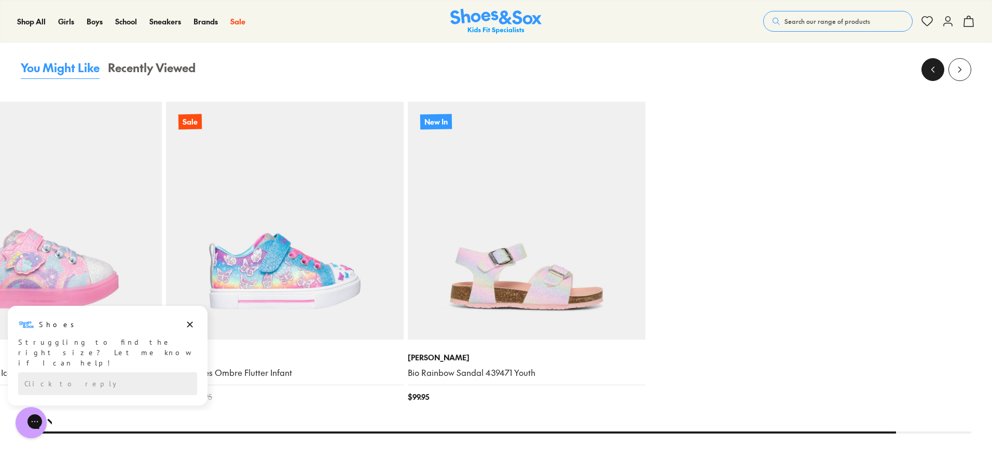
click at [935, 70] on icon at bounding box center [933, 69] width 10 height 10
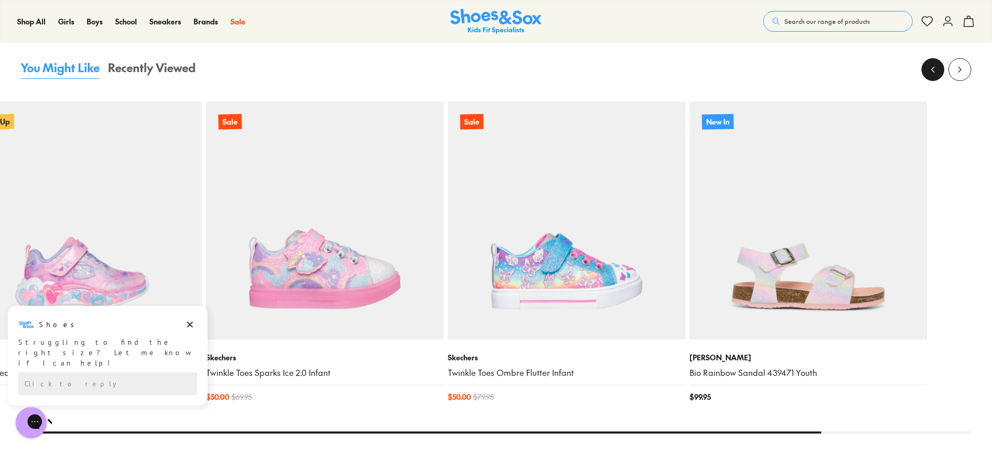
click at [935, 70] on icon at bounding box center [933, 69] width 10 height 10
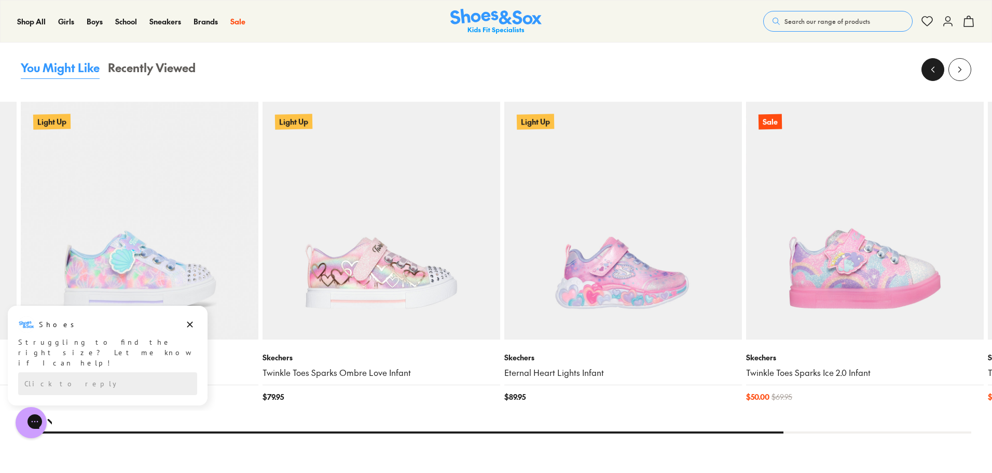
click at [935, 70] on icon at bounding box center [933, 69] width 10 height 10
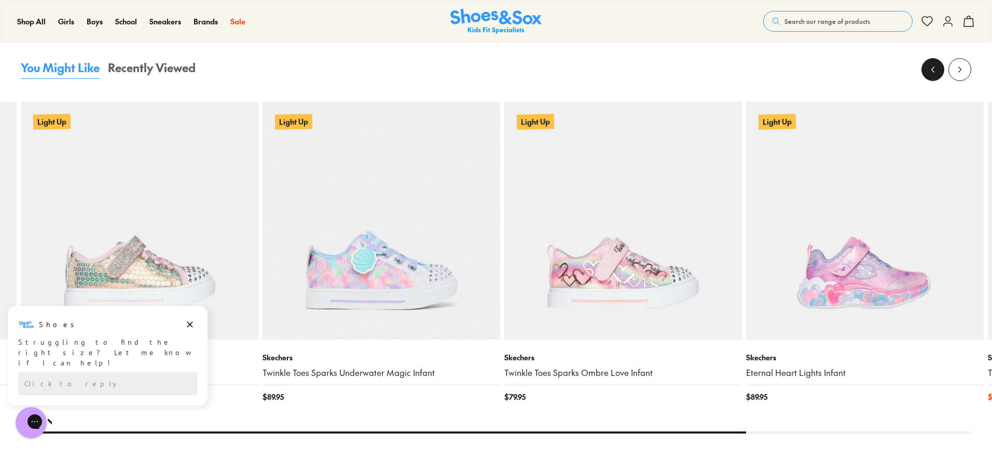
click at [935, 70] on icon at bounding box center [933, 69] width 10 height 10
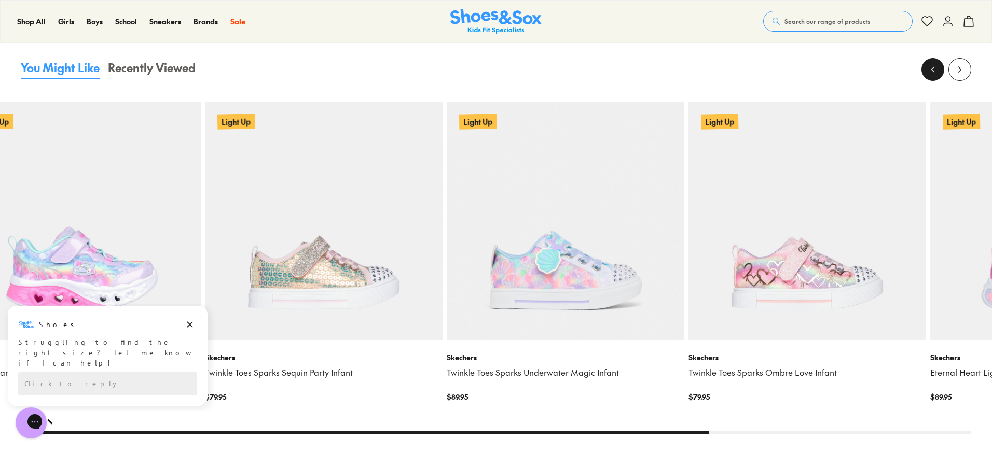
click at [935, 70] on icon at bounding box center [933, 69] width 10 height 10
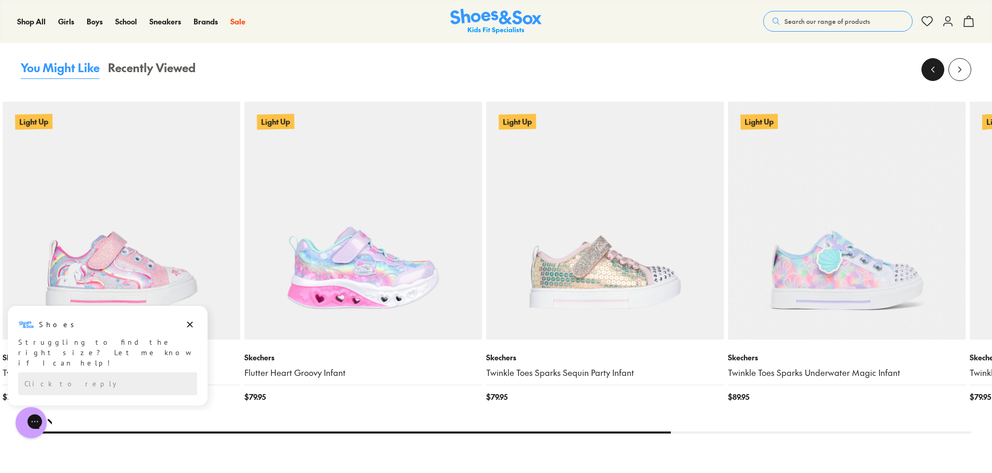
click at [935, 70] on icon at bounding box center [933, 69] width 10 height 10
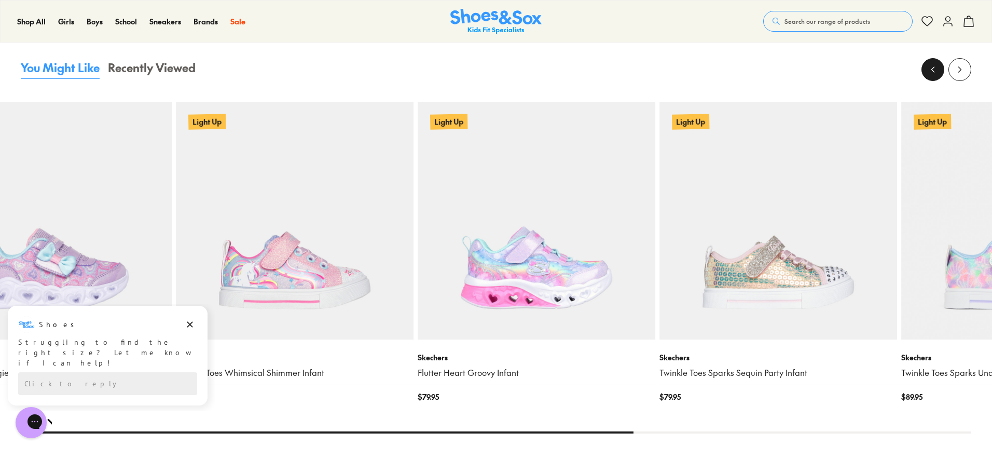
click at [935, 70] on icon at bounding box center [933, 69] width 10 height 10
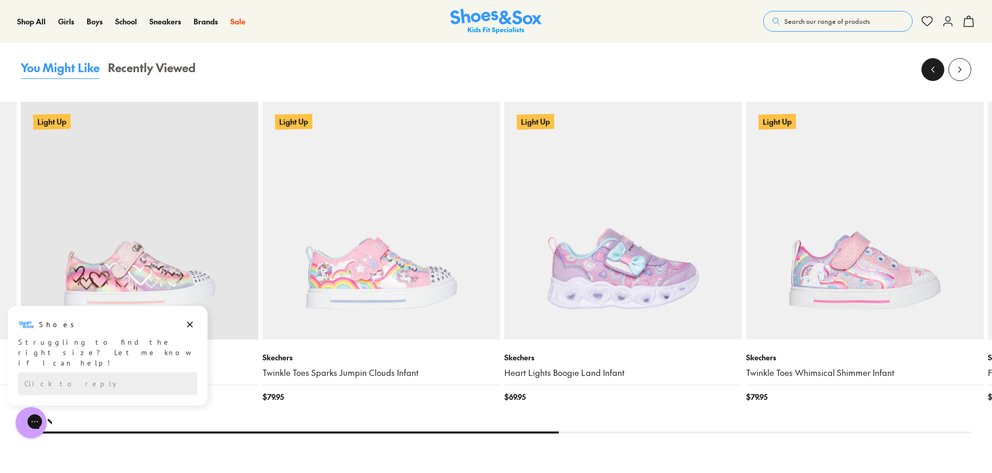
click at [935, 70] on icon at bounding box center [933, 69] width 10 height 10
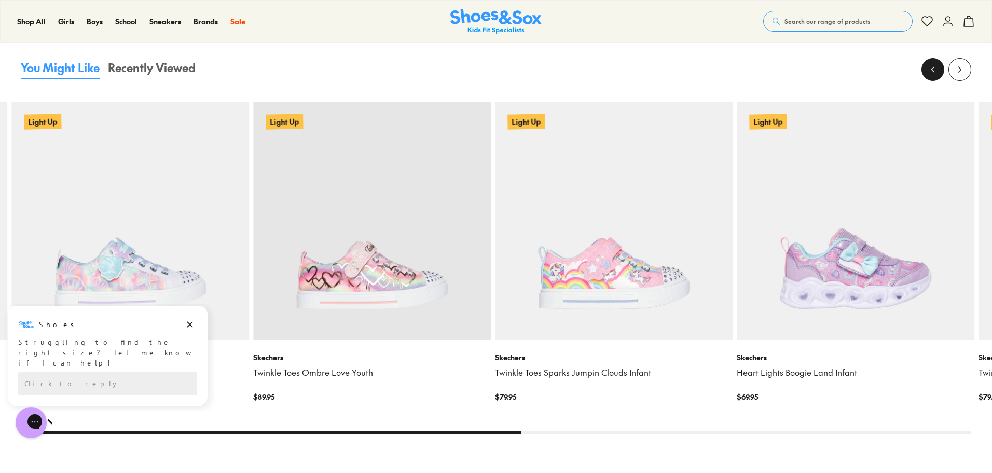
click at [935, 70] on icon at bounding box center [933, 69] width 10 height 10
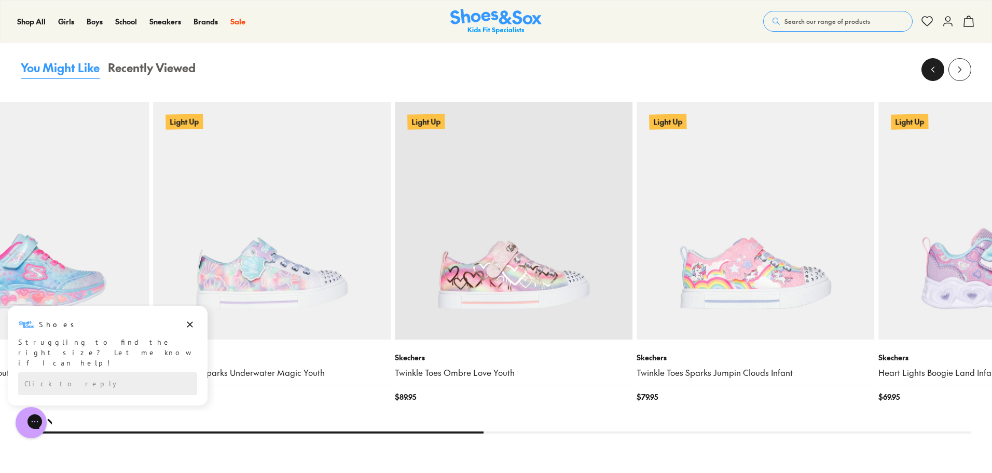
click at [935, 70] on icon at bounding box center [933, 69] width 10 height 10
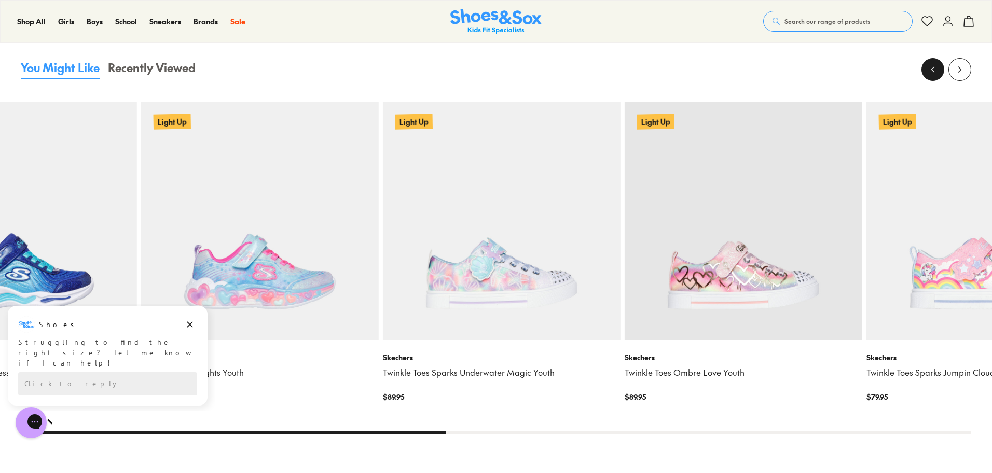
click at [935, 70] on icon at bounding box center [933, 69] width 10 height 10
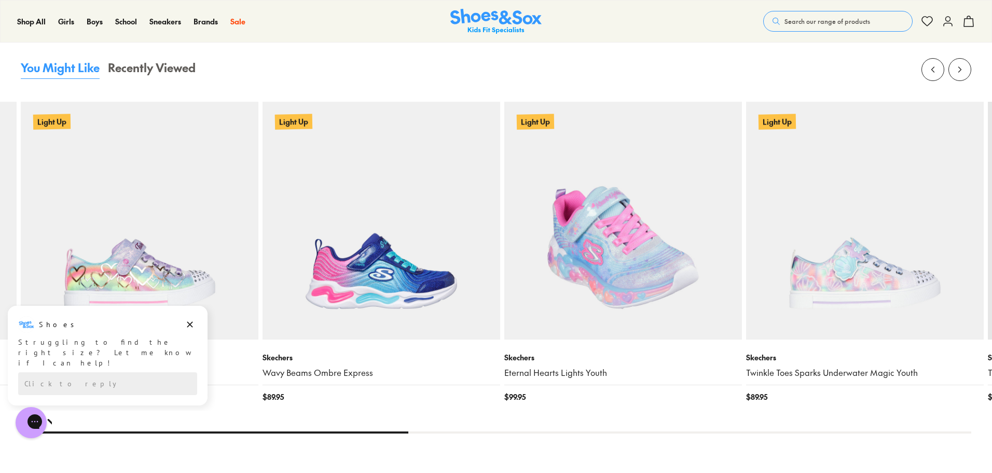
click at [637, 232] on img at bounding box center [624, 221] width 238 height 238
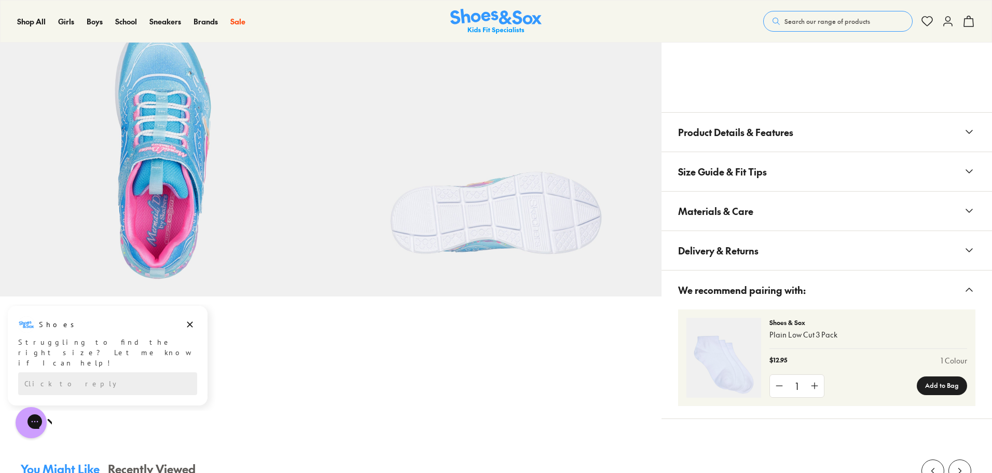
scroll to position [779, 0]
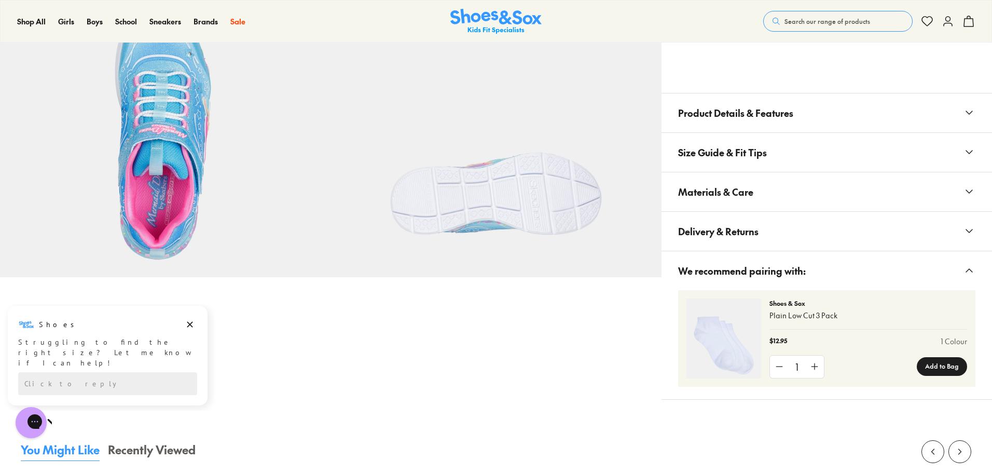
click at [798, 228] on button "Delivery & Returns" at bounding box center [827, 231] width 331 height 39
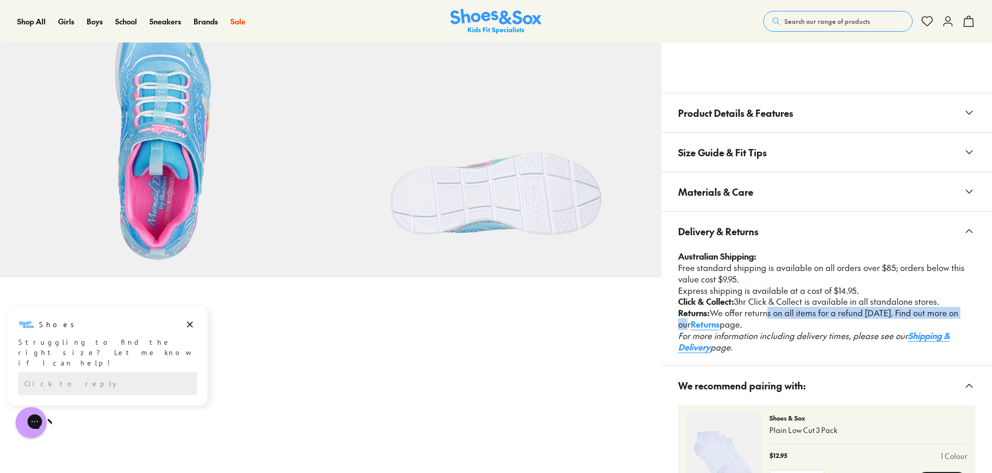
drag, startPoint x: 789, startPoint y: 312, endPoint x: 960, endPoint y: 318, distance: 170.9
click at [960, 318] on p "Returns: We offer returns on all items for a refund within 30 days. Find out mo…" at bounding box center [826, 318] width 297 height 23
click at [910, 317] on p "Returns: We offer returns on all items for a refund within 30 days. Find out mo…" at bounding box center [826, 318] width 297 height 23
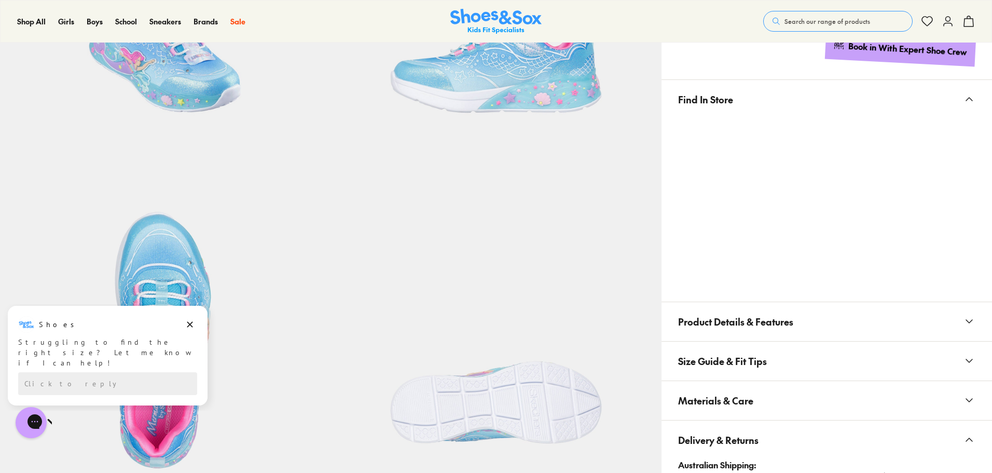
scroll to position [571, 0]
click at [793, 328] on span "Product Details & Features" at bounding box center [735, 320] width 115 height 31
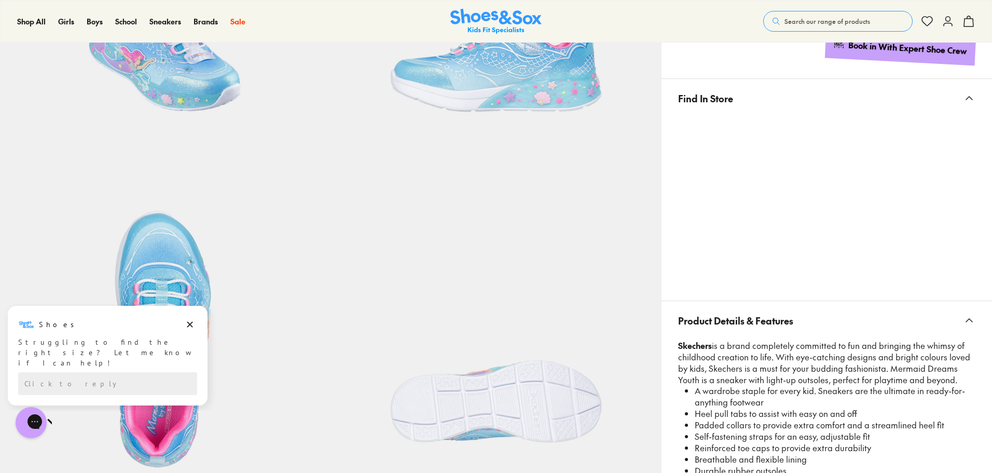
click at [796, 321] on button "Product Details & Features" at bounding box center [827, 320] width 331 height 39
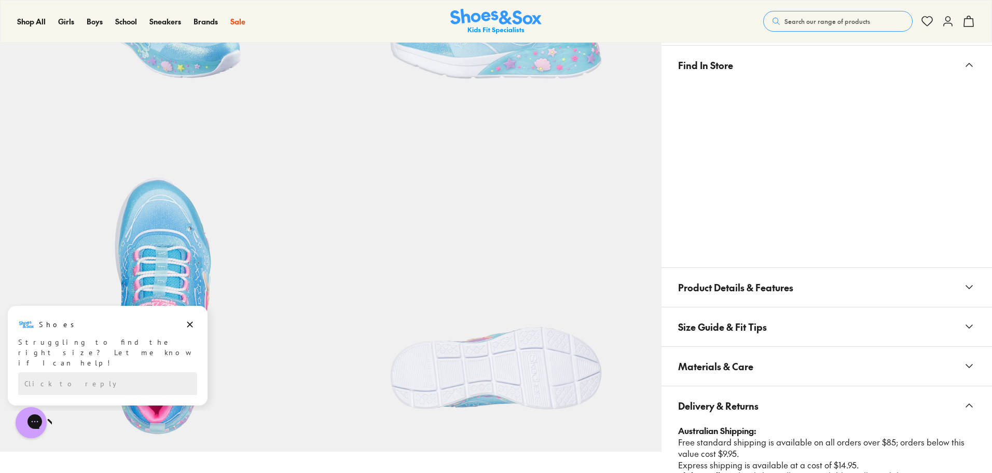
scroll to position [623, 0]
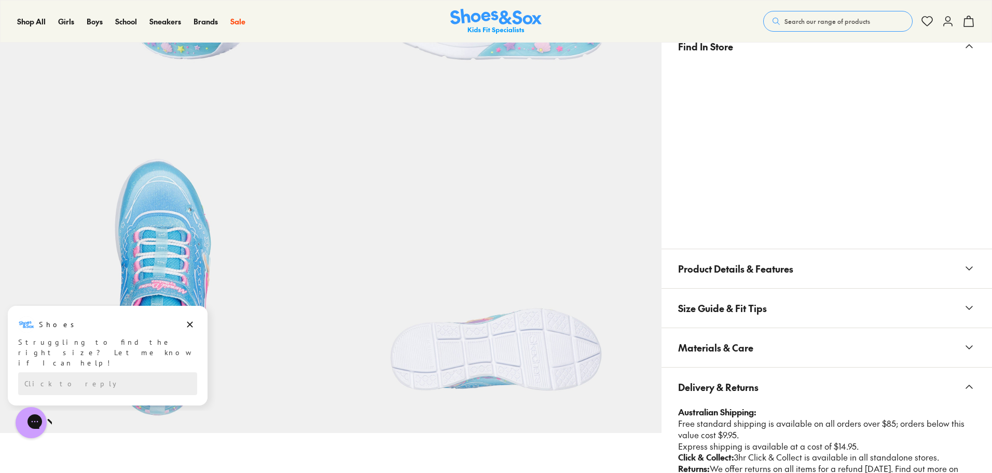
click at [799, 314] on button "Size Guide & Fit Tips" at bounding box center [827, 308] width 331 height 39
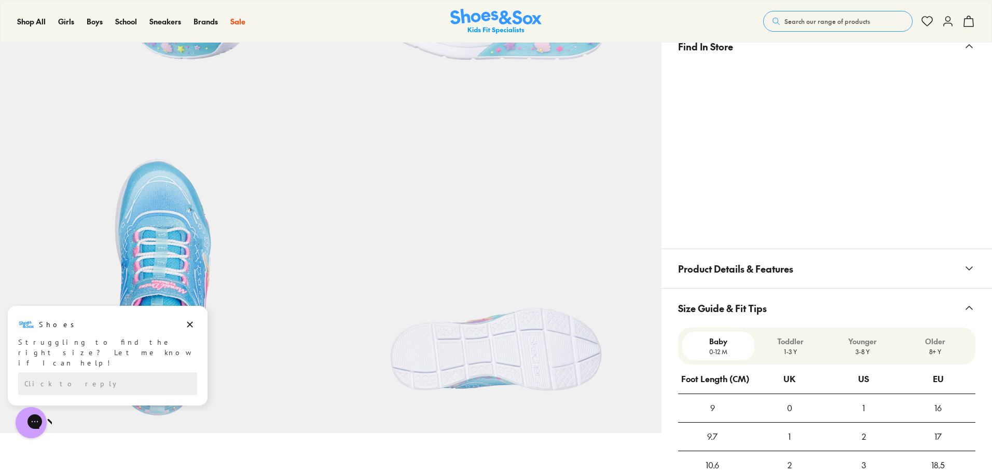
click at [799, 314] on button "Size Guide & Fit Tips" at bounding box center [827, 308] width 331 height 39
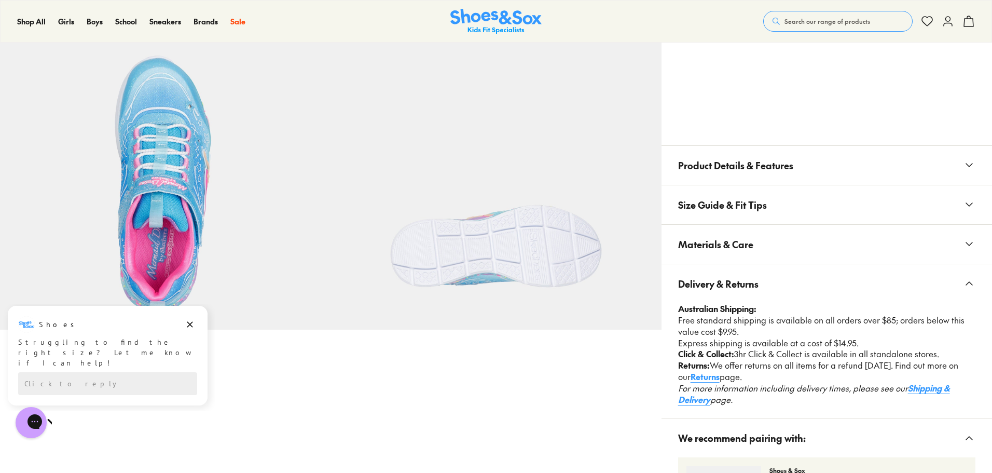
scroll to position [727, 0]
click at [791, 253] on button "Materials & Care" at bounding box center [827, 243] width 331 height 39
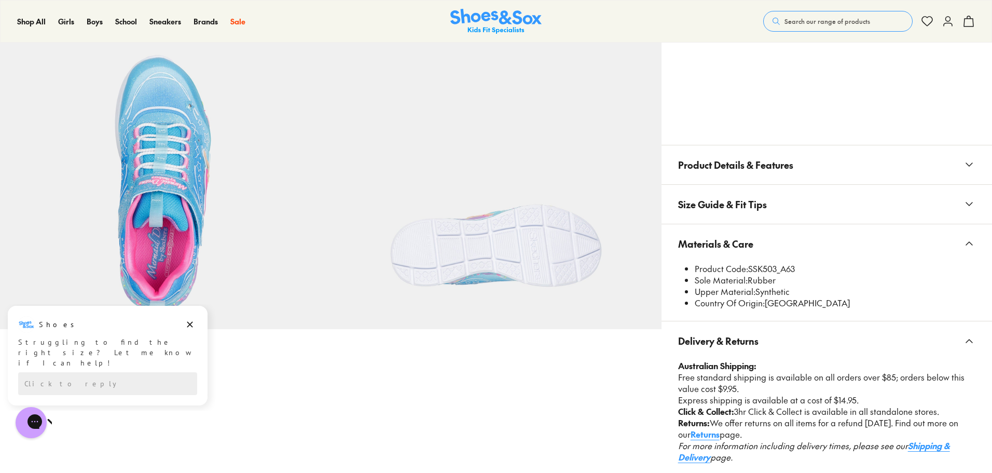
click at [802, 240] on button "Materials & Care" at bounding box center [827, 243] width 331 height 39
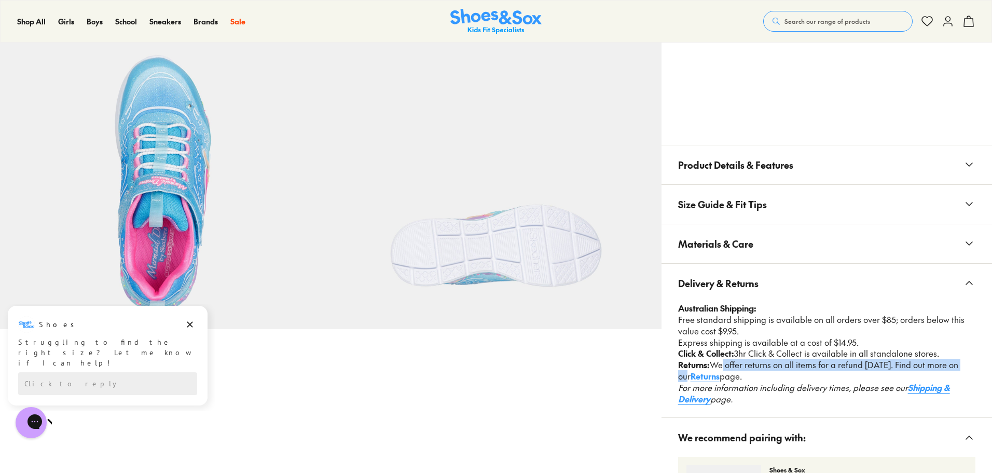
drag, startPoint x: 721, startPoint y: 366, endPoint x: 960, endPoint y: 367, distance: 239.3
click at [960, 367] on p "Returns: We offer returns on all items for a refund within 30 days. Find out mo…" at bounding box center [826, 370] width 297 height 23
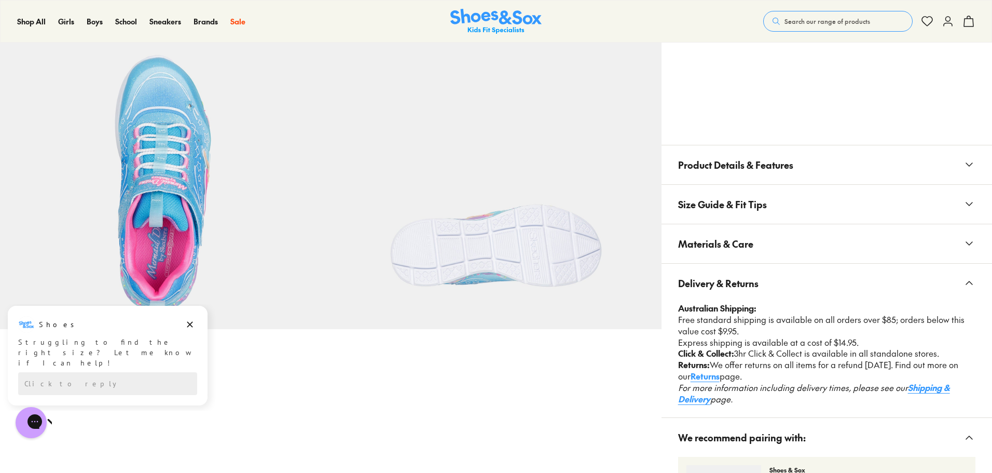
click at [892, 375] on p "Returns: We offer returns on all items for a refund within 30 days. Find out mo…" at bounding box center [826, 370] width 297 height 23
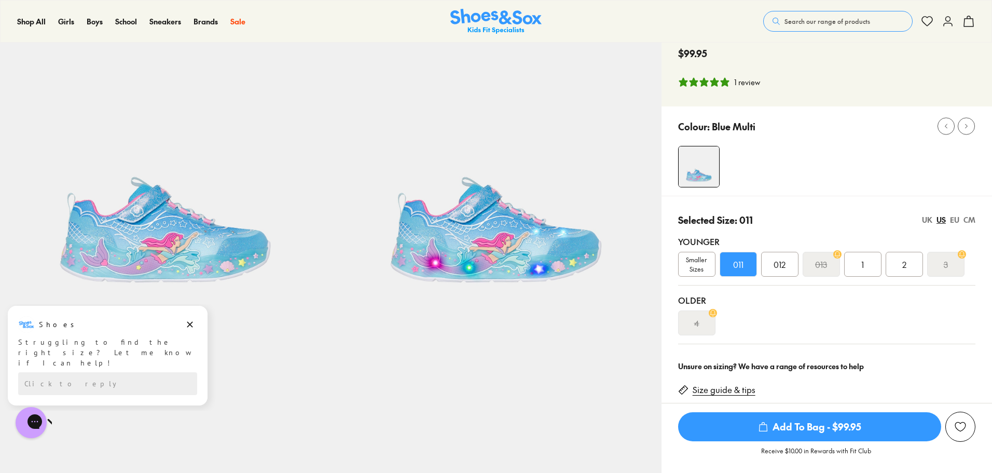
scroll to position [0, 0]
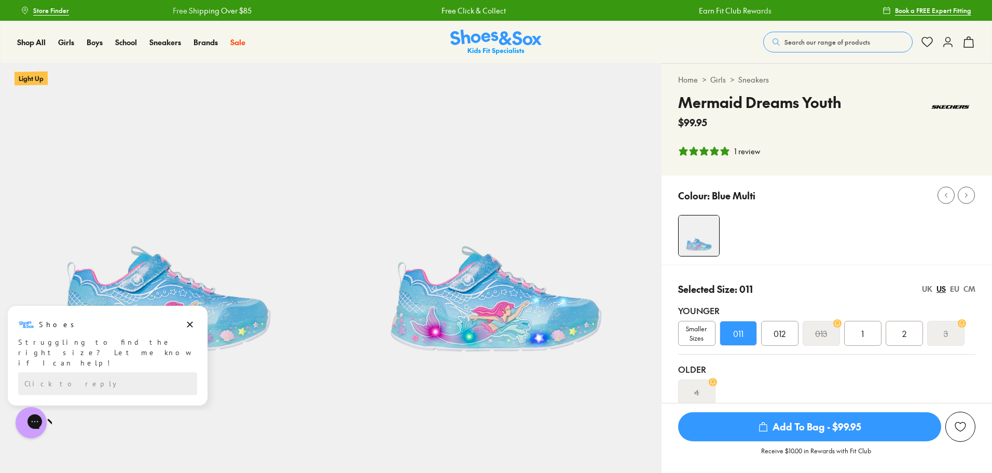
click at [733, 102] on h4 "Mermaid Dreams Youth" at bounding box center [759, 102] width 163 height 22
click at [734, 102] on h4 "Mermaid Dreams Youth" at bounding box center [759, 102] width 163 height 22
copy div "Mermaid Dreams Youth"
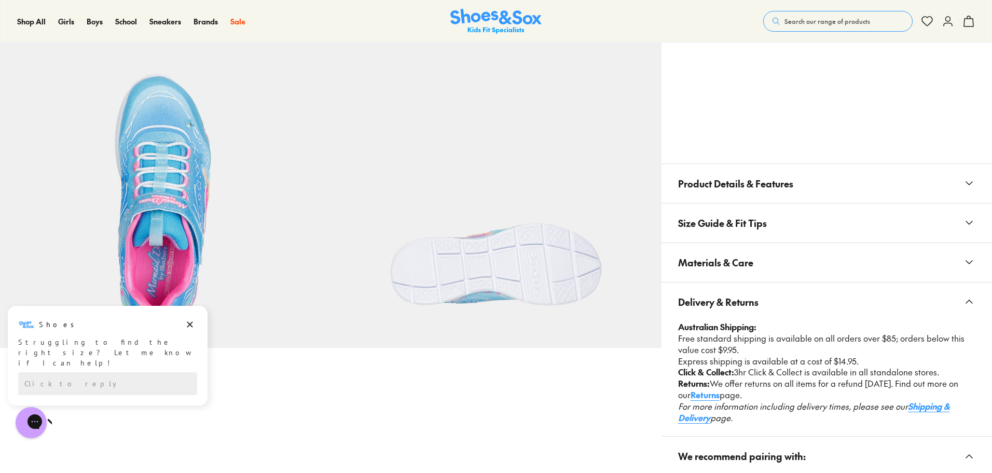
scroll to position [727, 0]
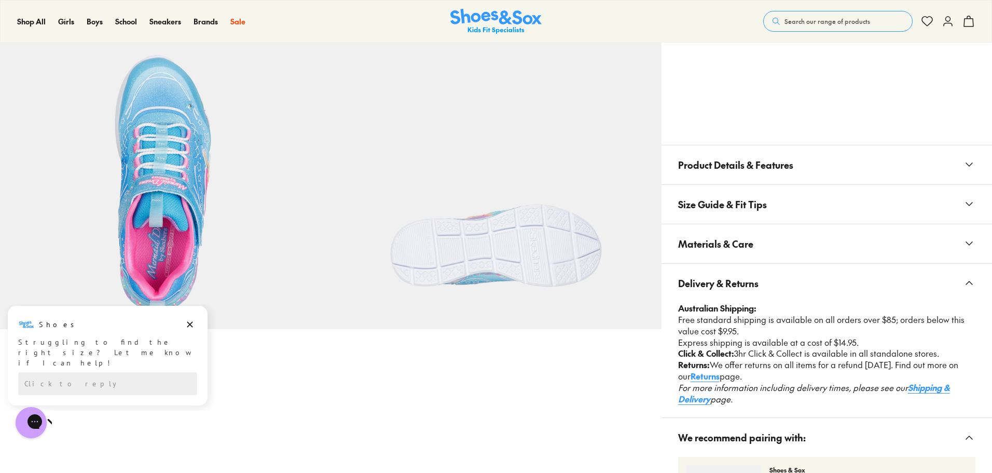
click at [928, 383] on em "Shipping & Delivery" at bounding box center [814, 392] width 272 height 23
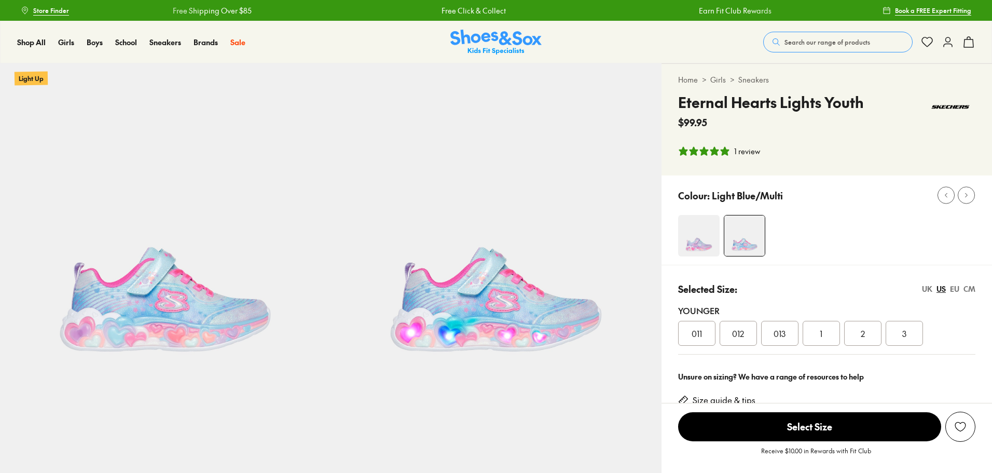
select select "*"
click at [697, 335] on span "011" at bounding box center [697, 333] width 10 height 12
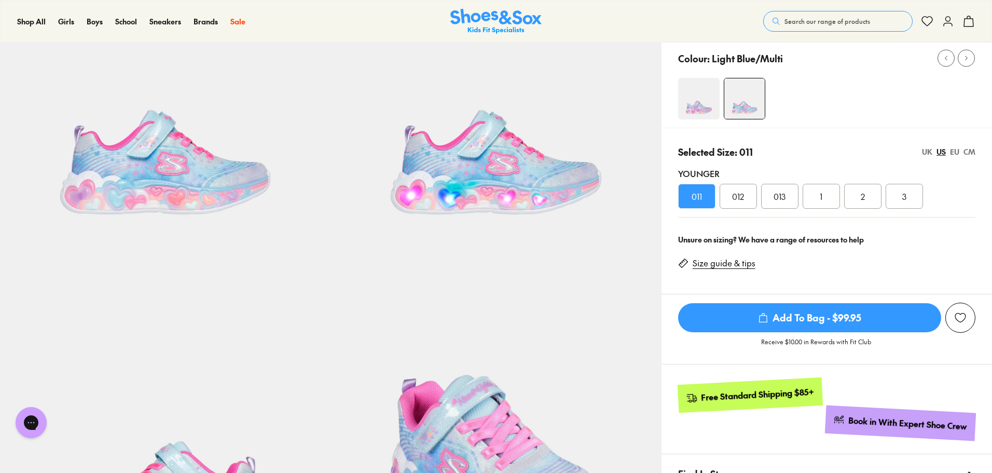
scroll to position [156, 0]
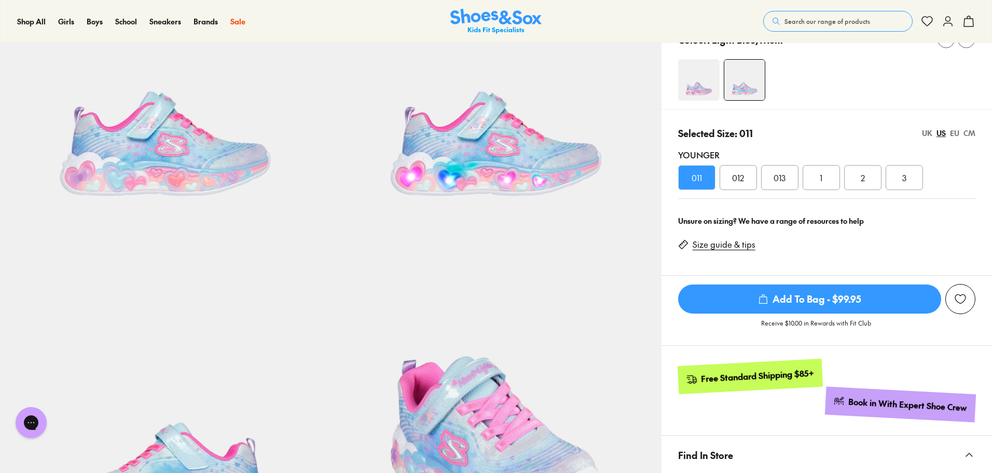
click at [717, 246] on link "Size guide & tips" at bounding box center [724, 244] width 63 height 11
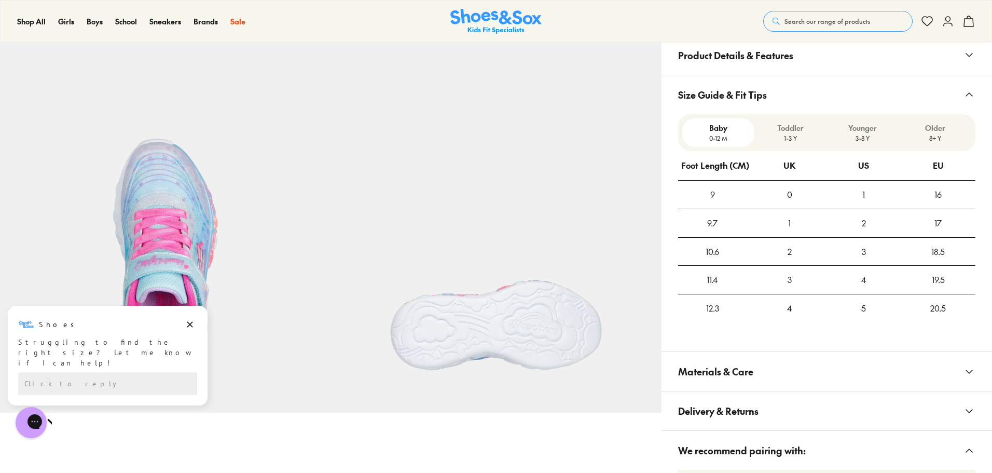
click at [865, 132] on p "Younger" at bounding box center [863, 127] width 64 height 11
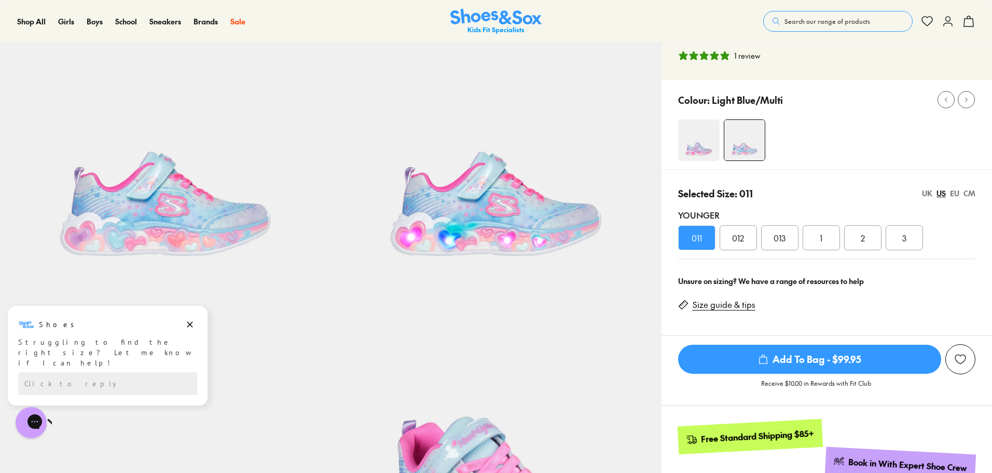
scroll to position [124, 0]
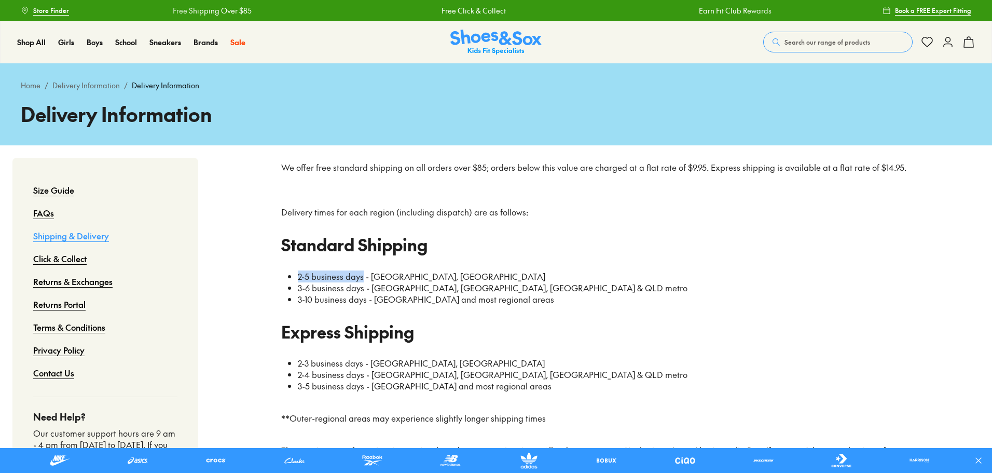
drag, startPoint x: 315, startPoint y: 276, endPoint x: 363, endPoint y: 281, distance: 48.0
click at [363, 281] on ul "2-5 business days - VIC, NSW 3-6 business days - ACT, SA, TAS & QLD metro 3-10 …" at bounding box center [600, 288] width 620 height 34
click at [421, 280] on li "2-5 business days - VIC, NSW" at bounding box center [603, 276] width 611 height 11
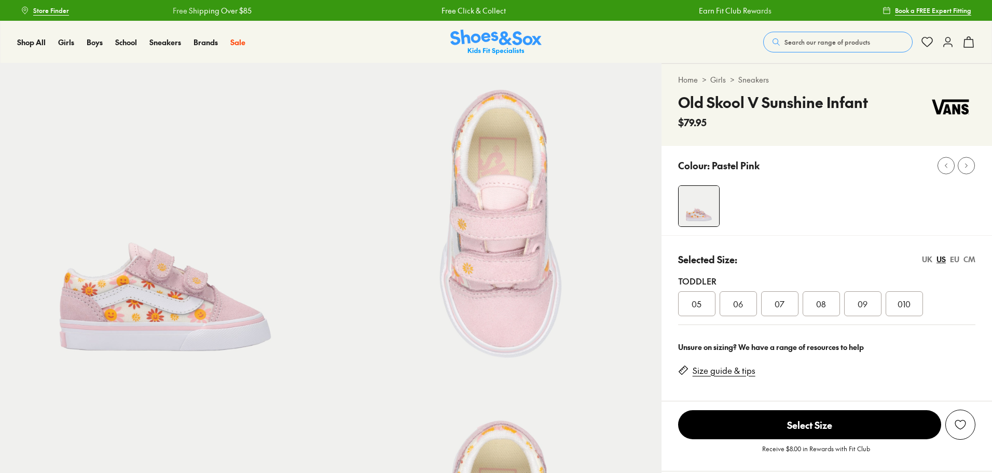
select select "*"
